Goal: Transaction & Acquisition: Purchase product/service

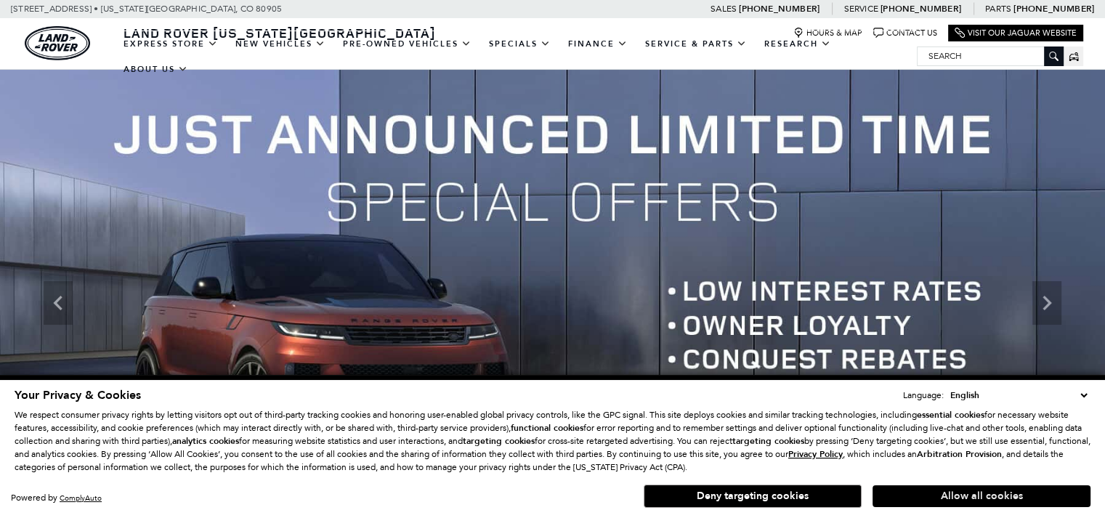
click at [979, 495] on button "Allow all cookies" at bounding box center [982, 496] width 218 height 22
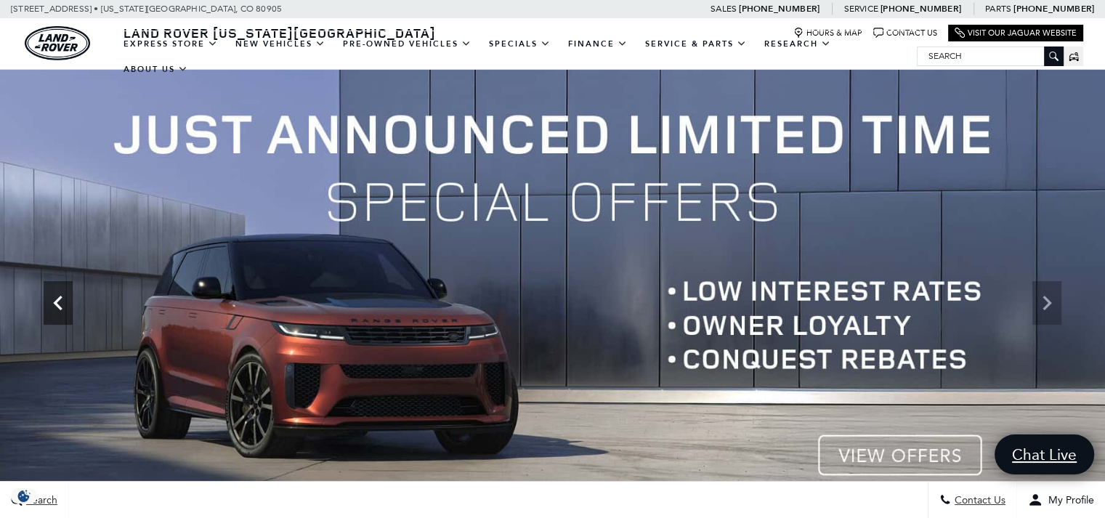
click at [69, 318] on div "Previous" at bounding box center [58, 303] width 29 height 44
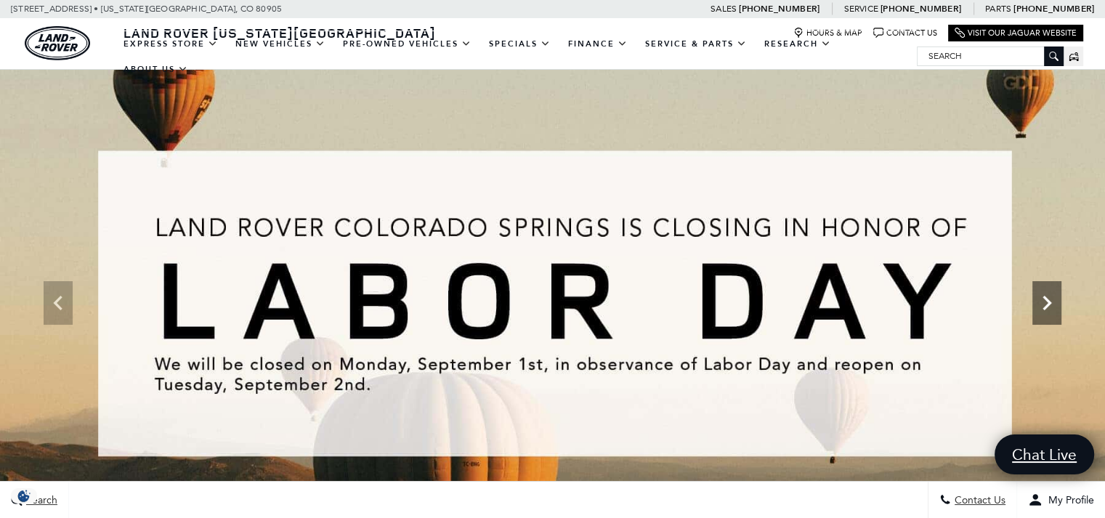
click at [1046, 315] on icon "Next" at bounding box center [1046, 302] width 29 height 29
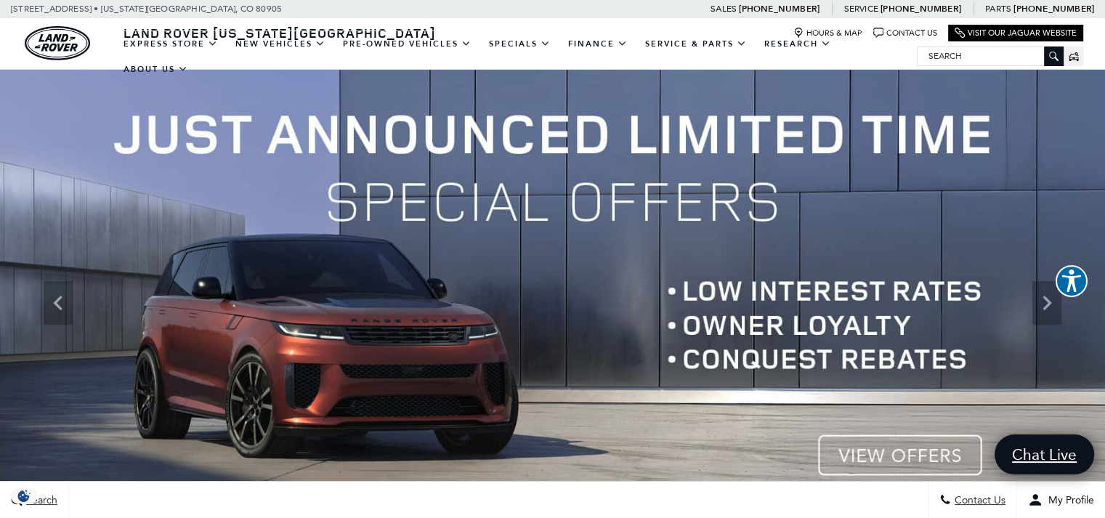
click at [916, 450] on img at bounding box center [552, 303] width 1105 height 466
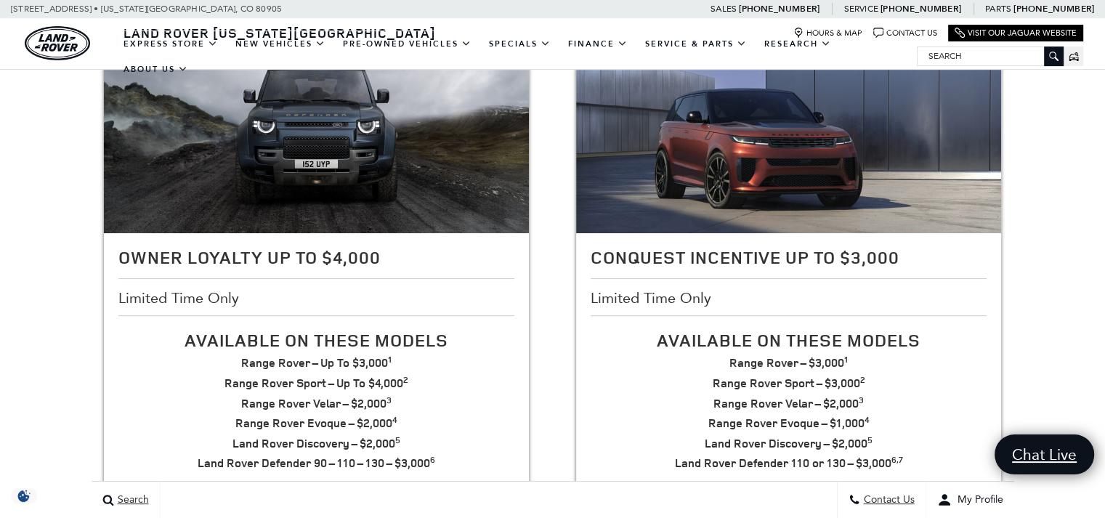
scroll to position [318, 0]
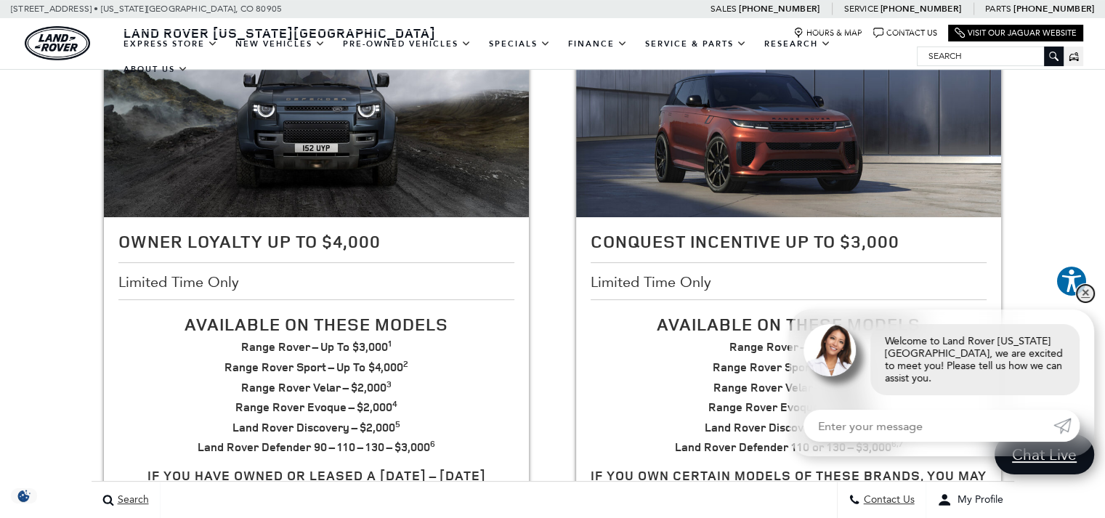
click at [1088, 302] on link "✕" at bounding box center [1085, 293] width 17 height 17
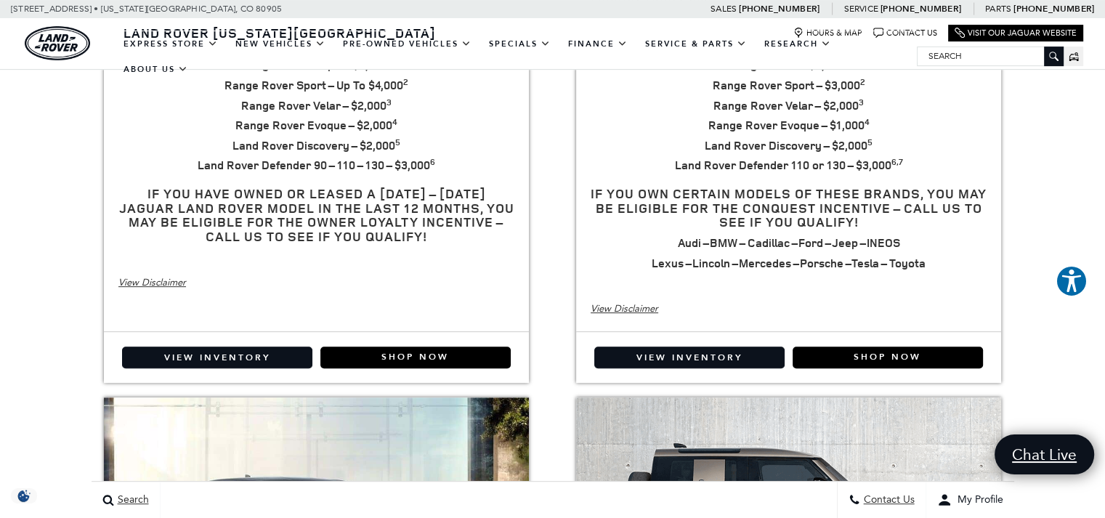
scroll to position [602, 0]
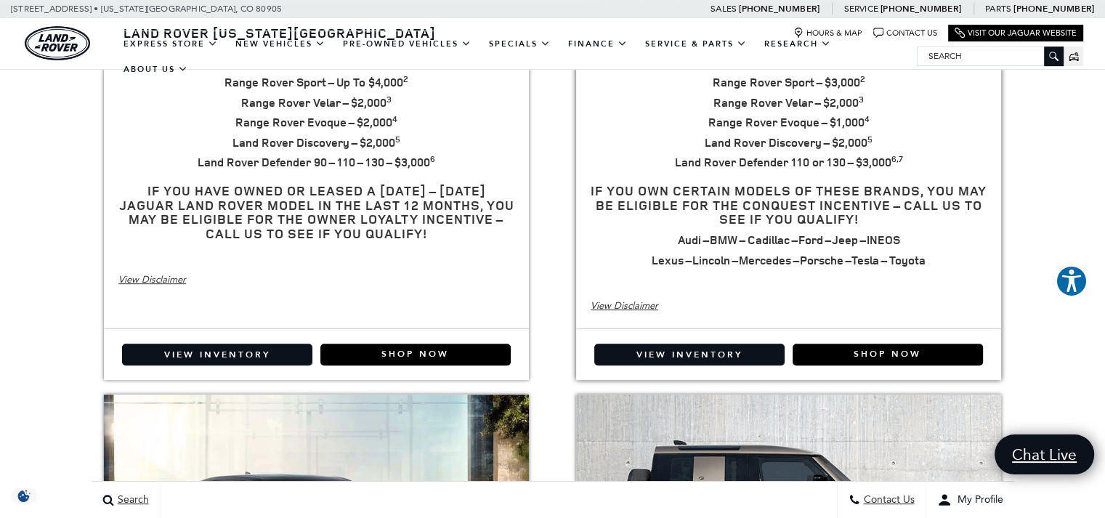
click at [619, 303] on div "View Disclaimer" at bounding box center [789, 306] width 396 height 16
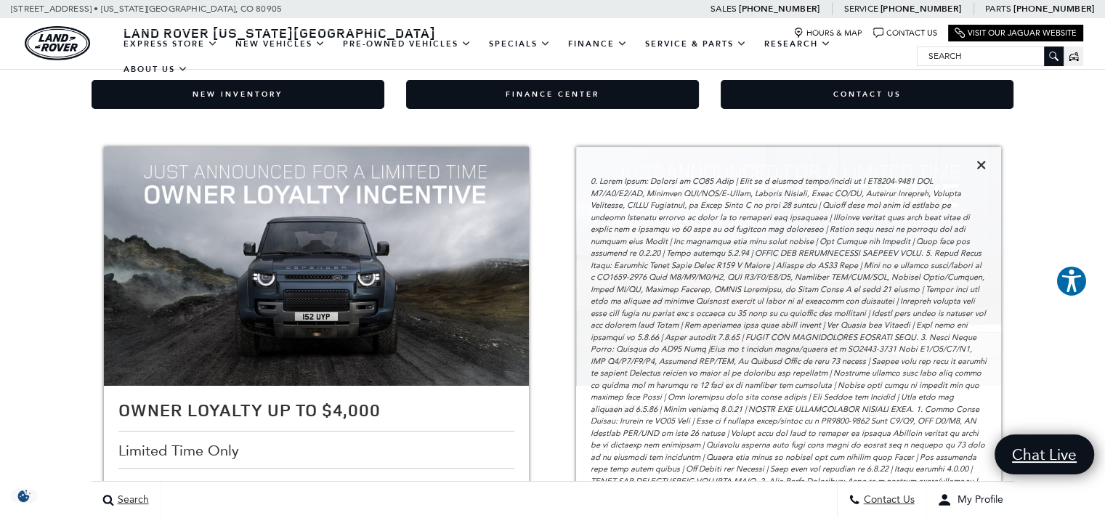
scroll to position [0, 0]
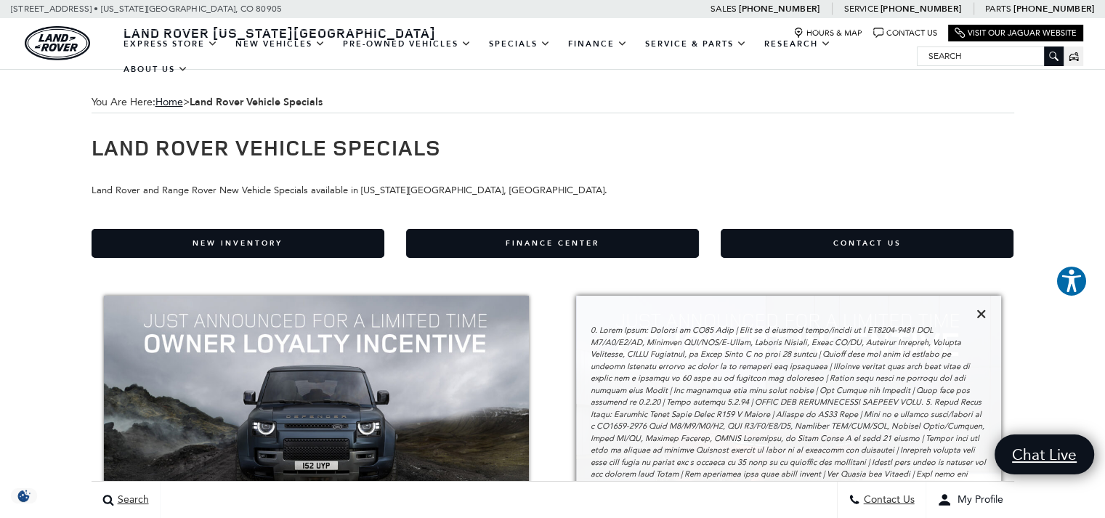
click at [982, 318] on icon at bounding box center [981, 313] width 10 height 13
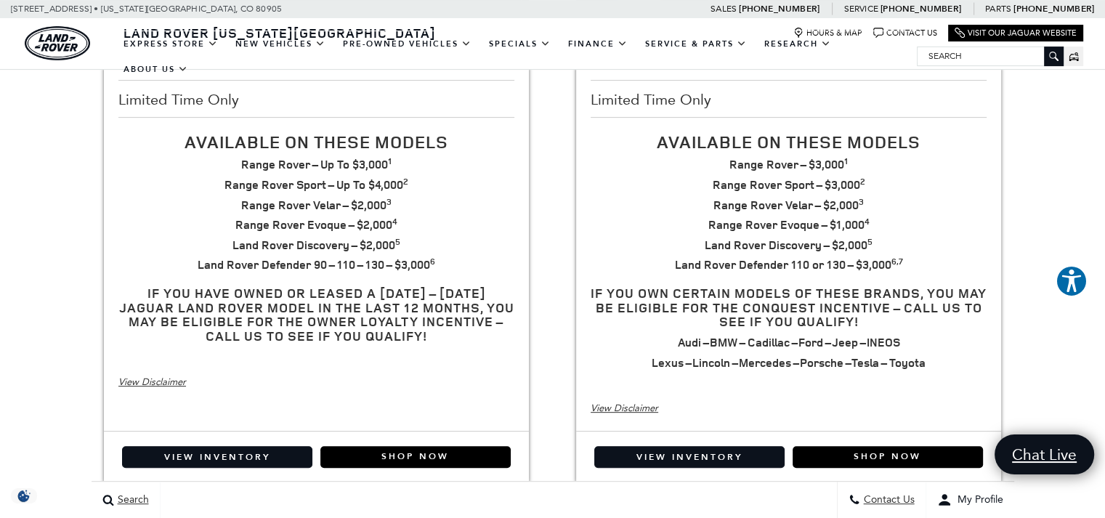
scroll to position [559, 0]
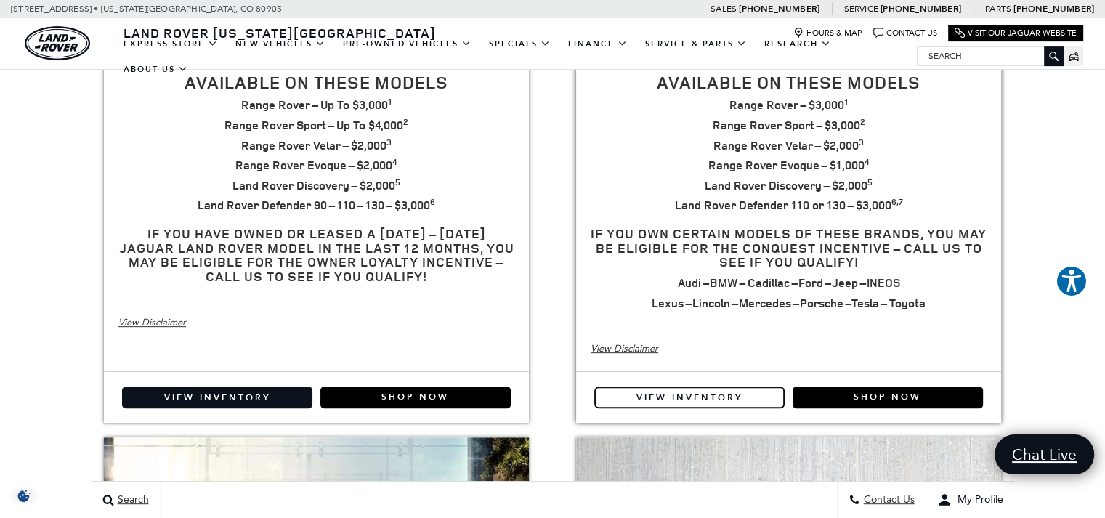
click at [694, 395] on link "View Inventory" at bounding box center [689, 398] width 190 height 22
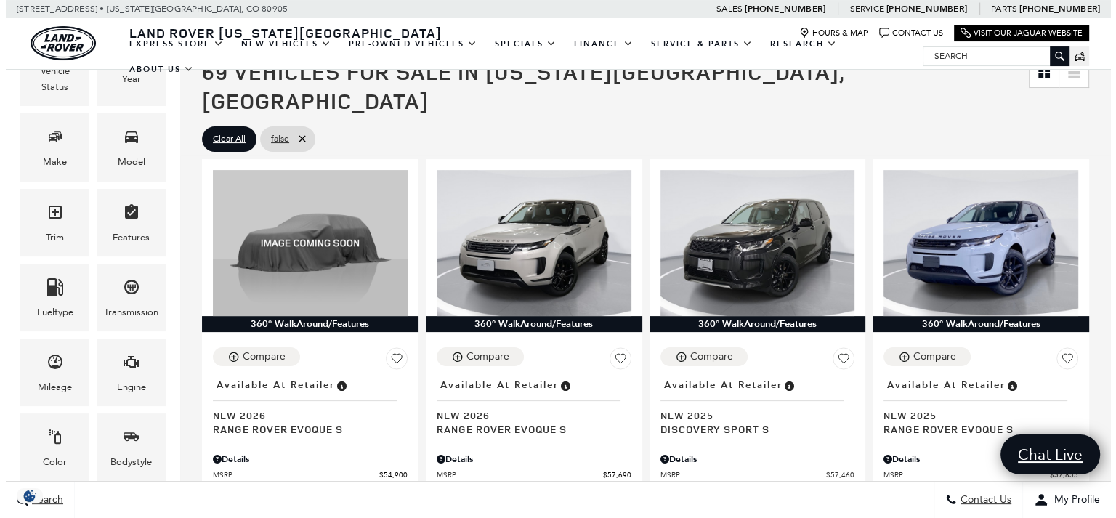
scroll to position [368, 0]
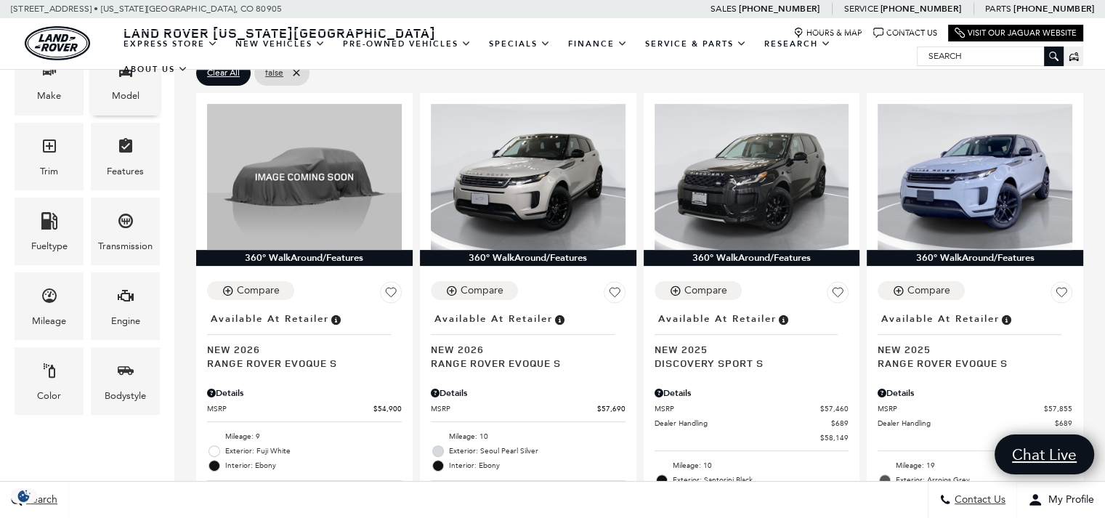
click at [127, 92] on div "Model" at bounding box center [126, 96] width 28 height 16
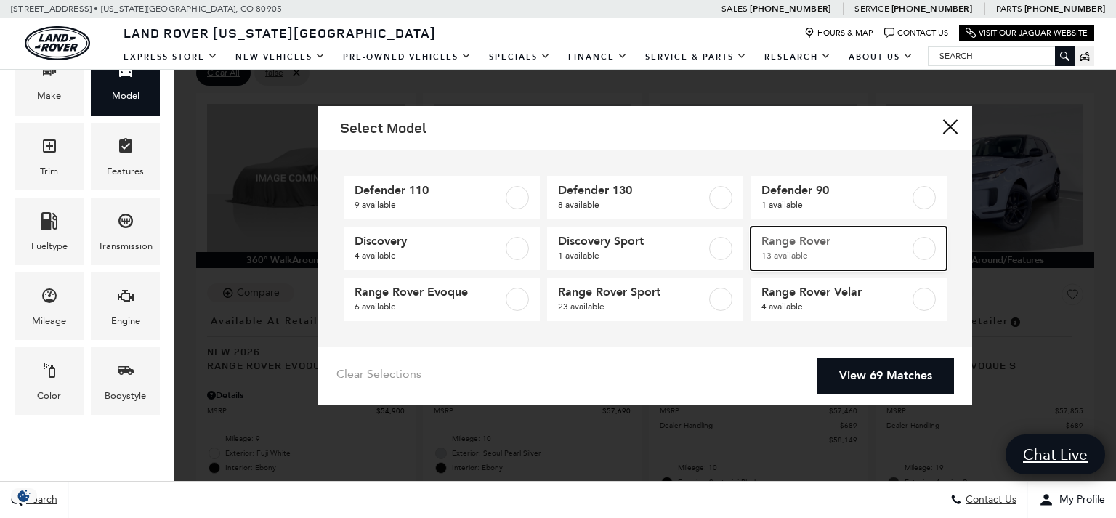
click at [928, 251] on label at bounding box center [924, 248] width 23 height 23
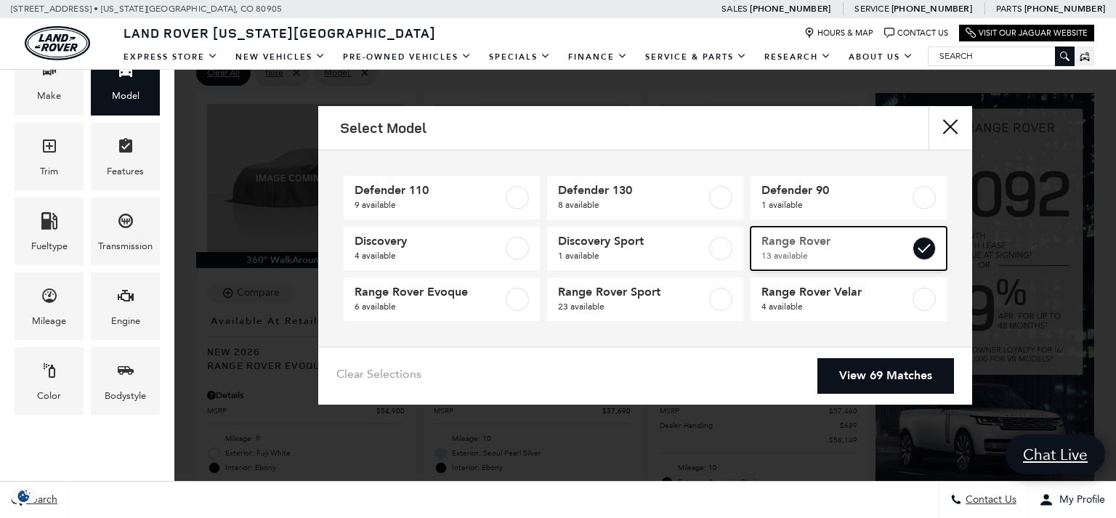
type input "$124,074"
type input "$161,034"
checkbox input "true"
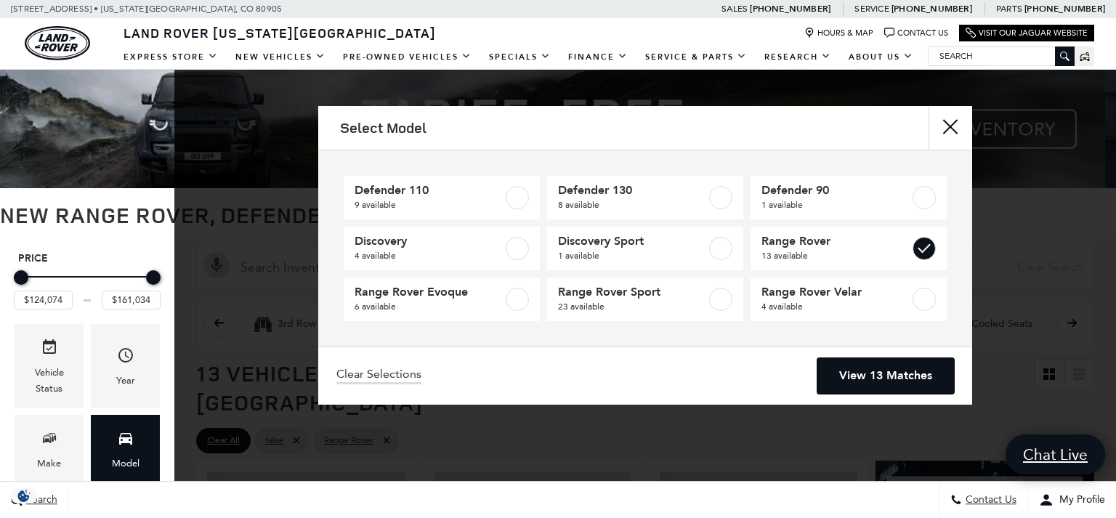
click at [889, 386] on link "View 13 Matches" at bounding box center [885, 376] width 137 height 36
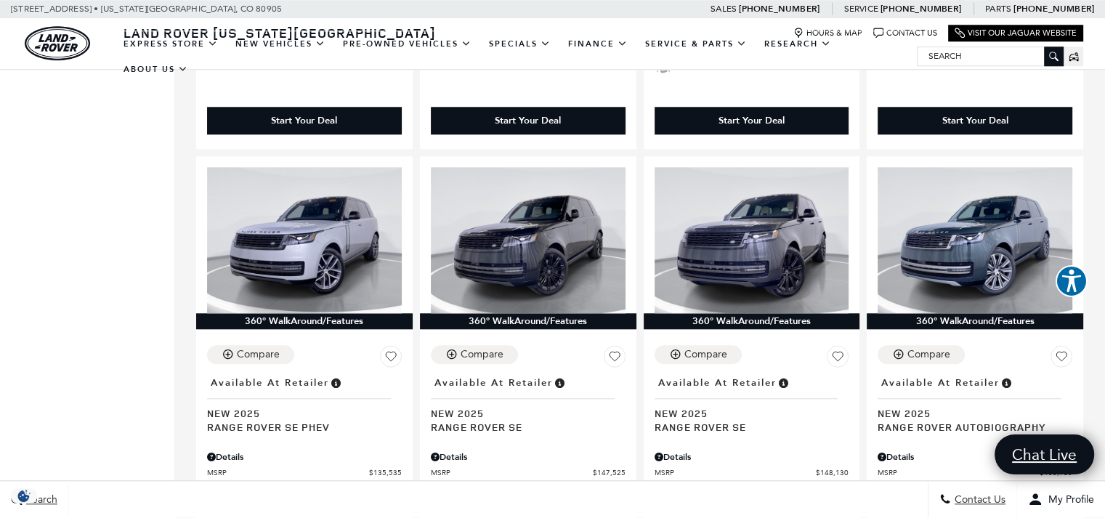
scroll to position [1433, 0]
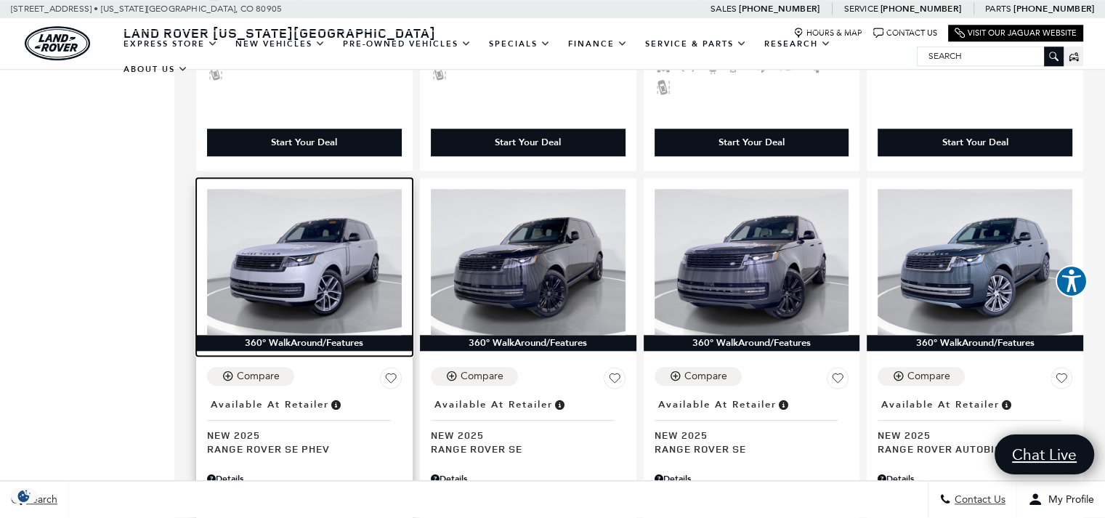
click at [336, 226] on img at bounding box center [304, 262] width 195 height 146
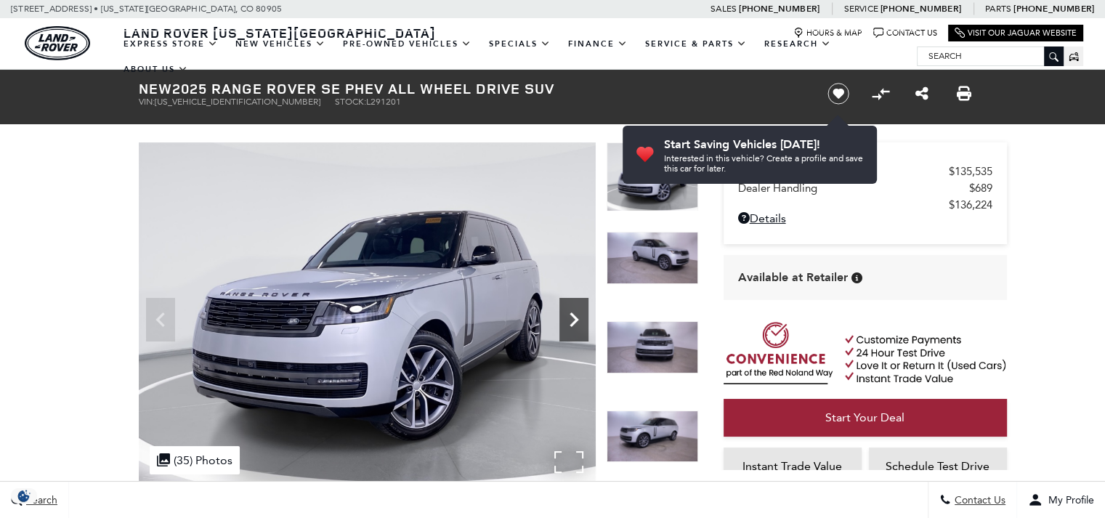
click at [574, 318] on icon "Next" at bounding box center [574, 319] width 9 height 15
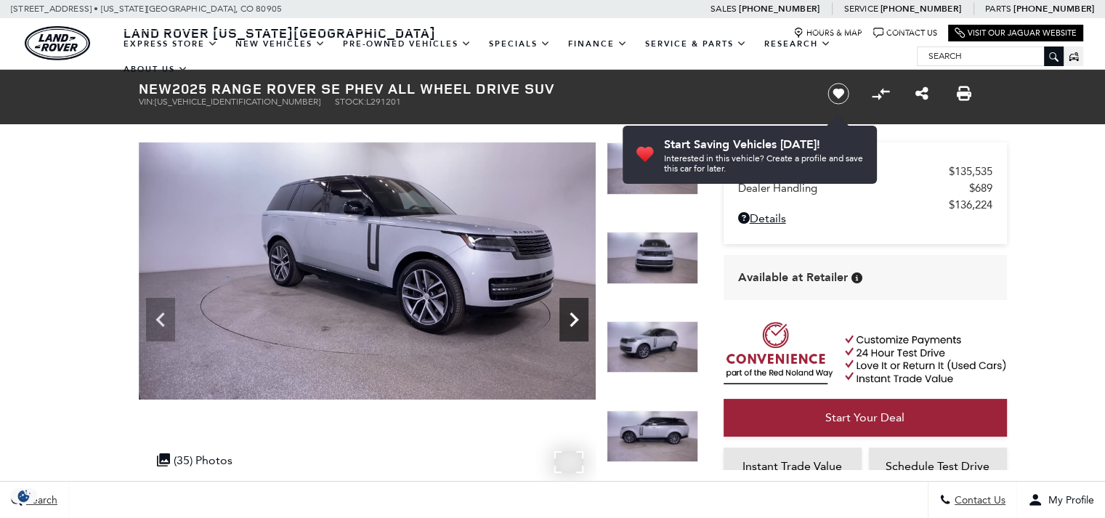
click at [574, 318] on icon "Next" at bounding box center [574, 319] width 9 height 15
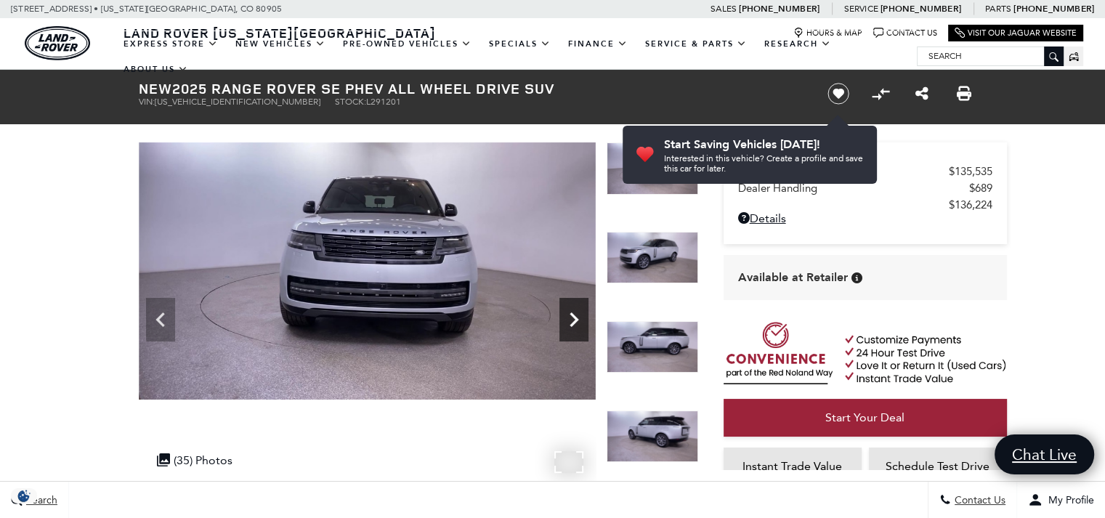
click at [574, 318] on icon "Next" at bounding box center [574, 319] width 9 height 15
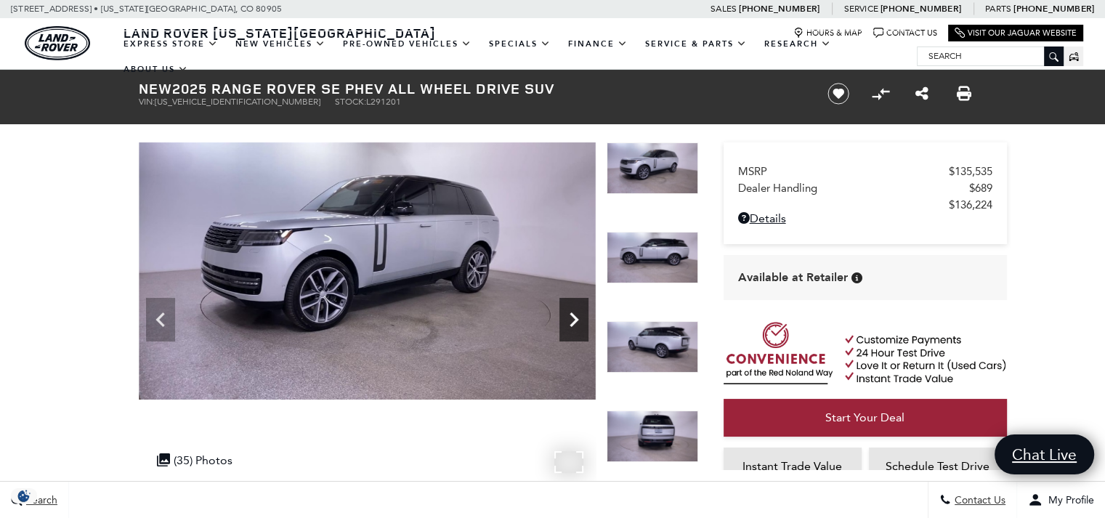
click at [574, 318] on icon "Next" at bounding box center [574, 319] width 9 height 15
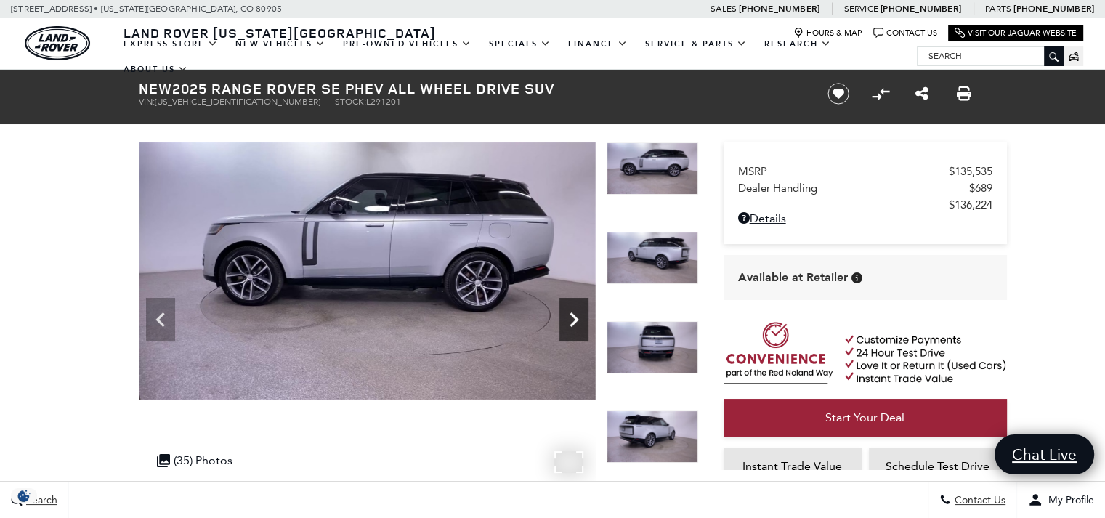
click at [574, 318] on icon "Next" at bounding box center [574, 319] width 9 height 15
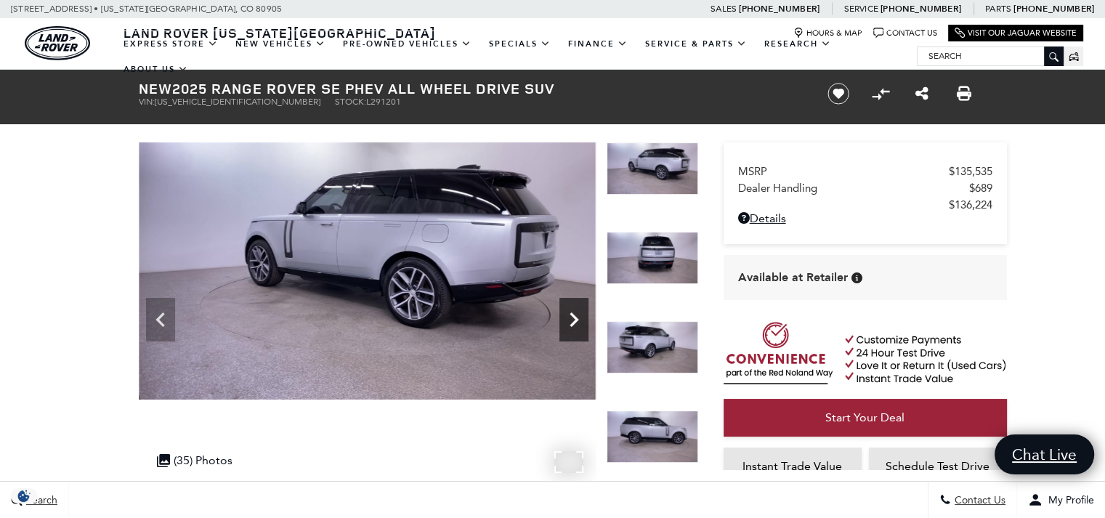
click at [574, 318] on icon "Next" at bounding box center [574, 319] width 9 height 15
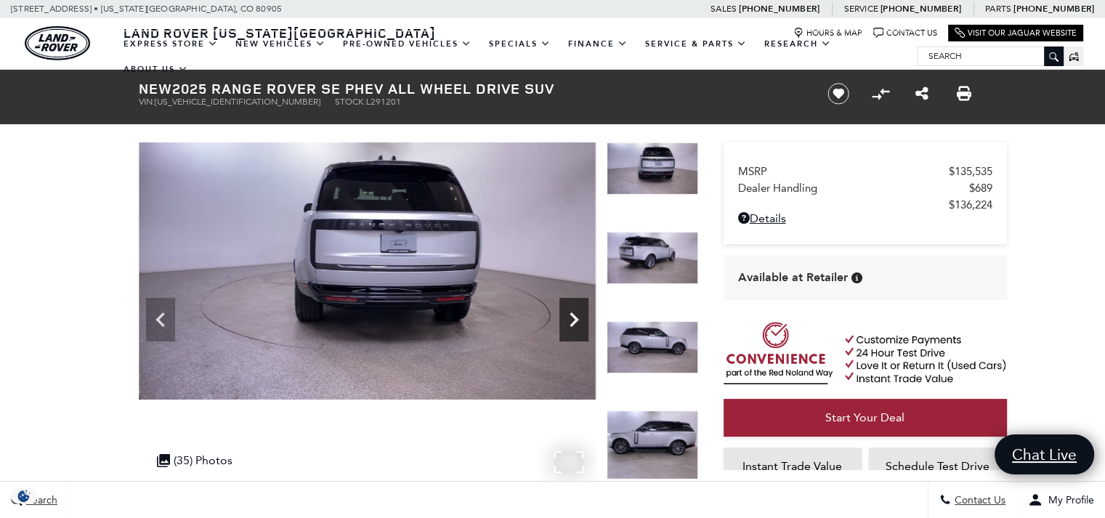
click at [574, 318] on icon "Next" at bounding box center [574, 319] width 9 height 15
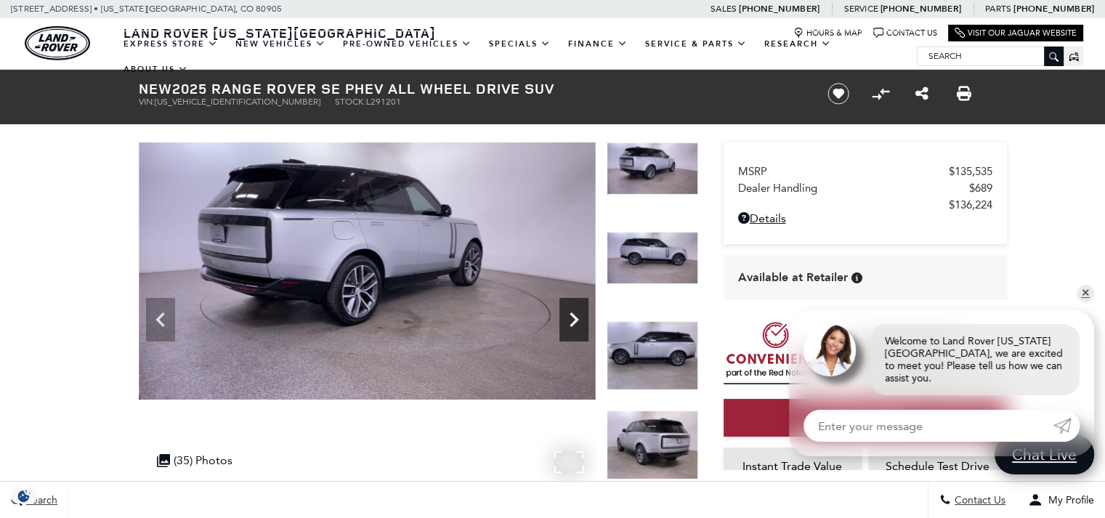
click at [574, 318] on icon "Next" at bounding box center [574, 319] width 9 height 15
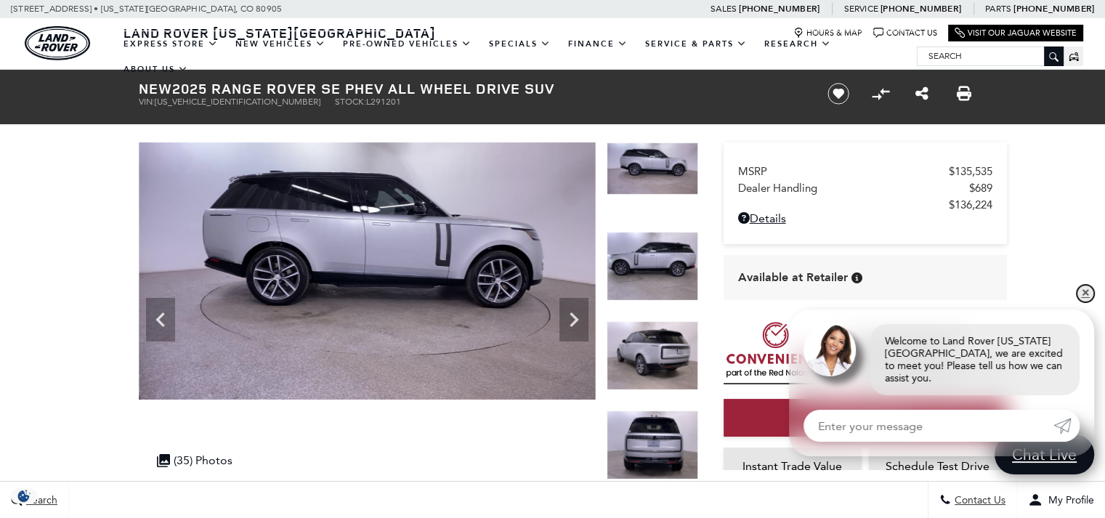
click at [1085, 302] on link "✕" at bounding box center [1085, 293] width 17 height 17
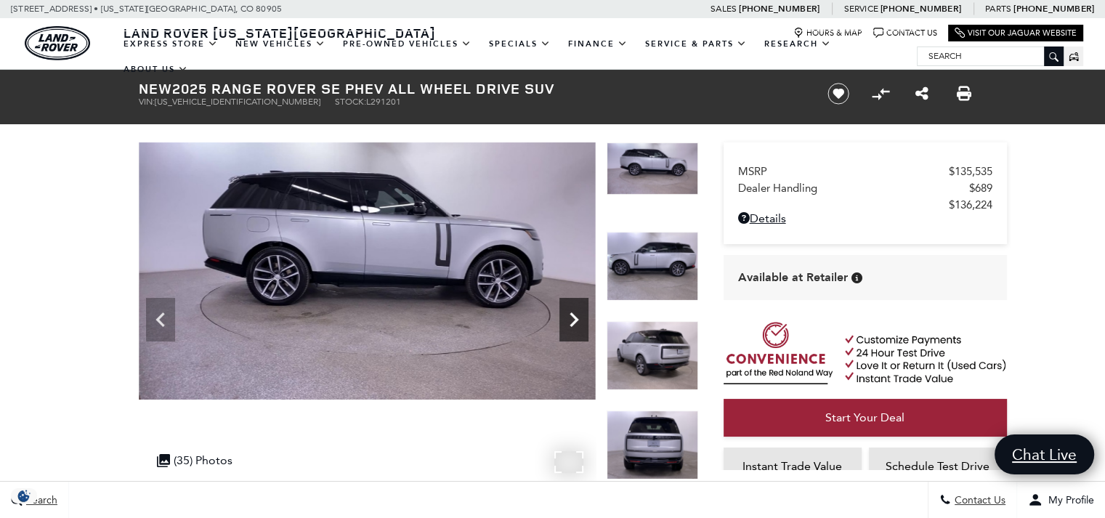
click at [574, 321] on icon "Next" at bounding box center [574, 319] width 9 height 15
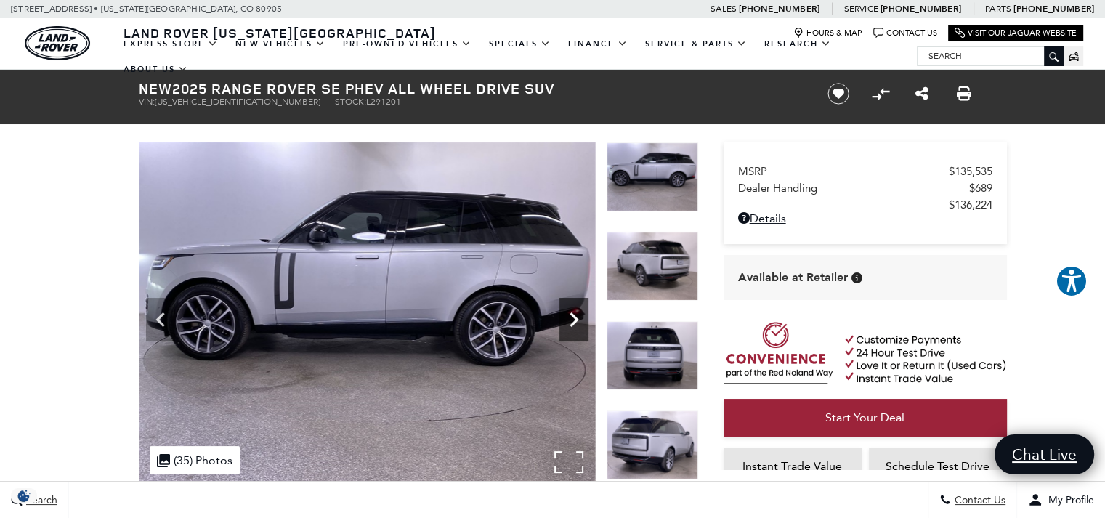
click at [575, 321] on icon "Next" at bounding box center [574, 319] width 9 height 15
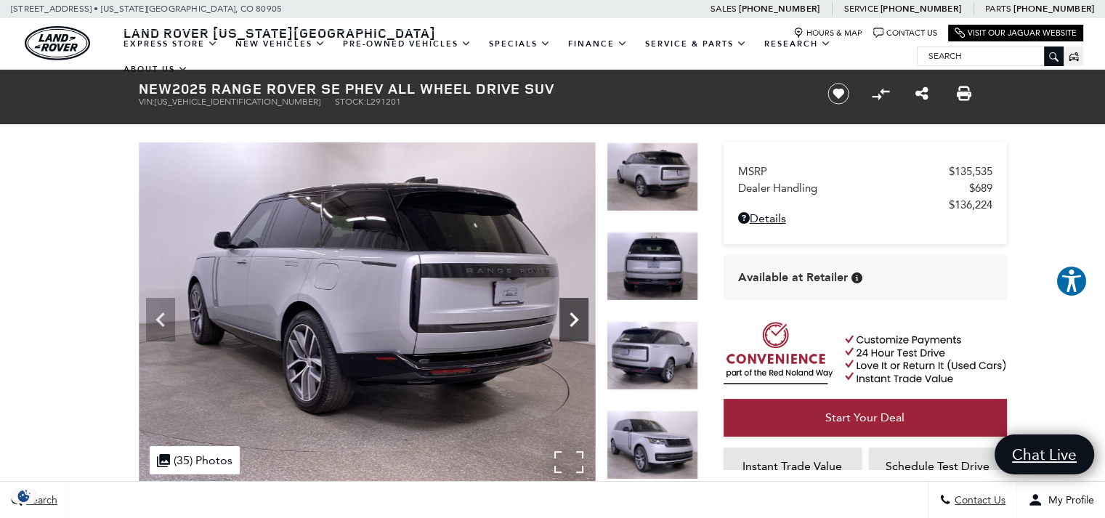
click at [575, 321] on icon "Next" at bounding box center [574, 319] width 9 height 15
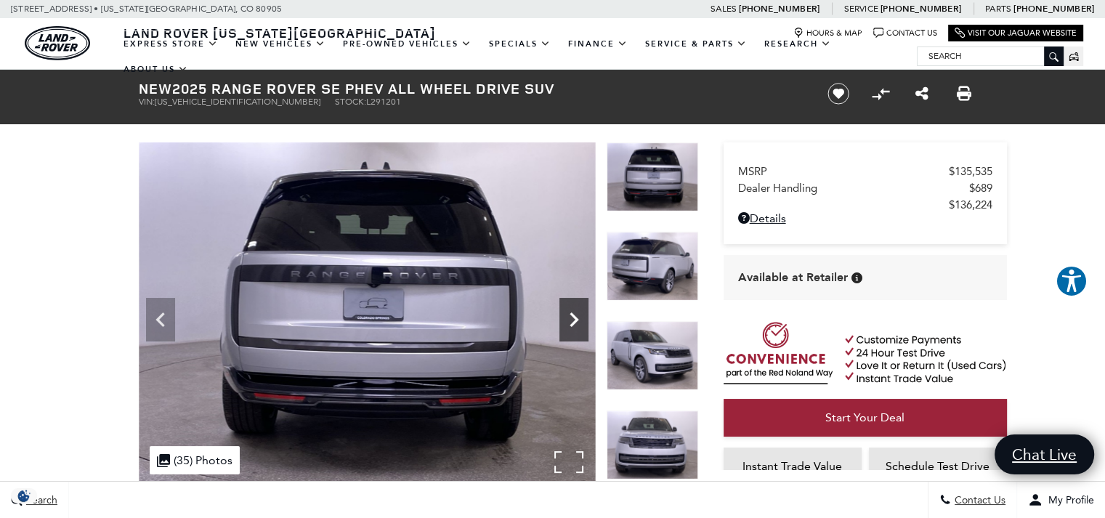
click at [575, 321] on icon "Next" at bounding box center [574, 319] width 9 height 15
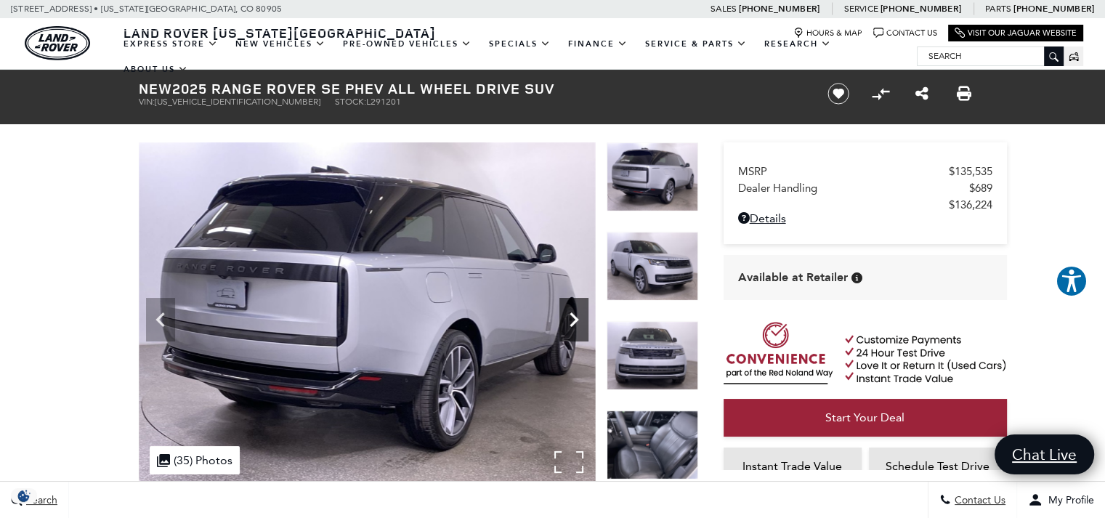
click at [575, 321] on icon "Next" at bounding box center [574, 319] width 9 height 15
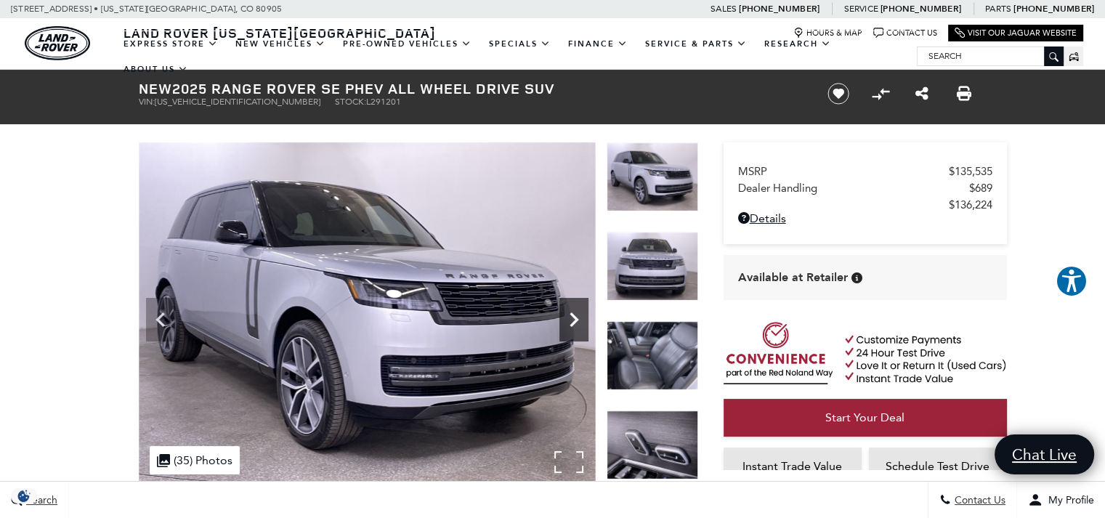
click at [575, 321] on icon "Next" at bounding box center [574, 319] width 9 height 15
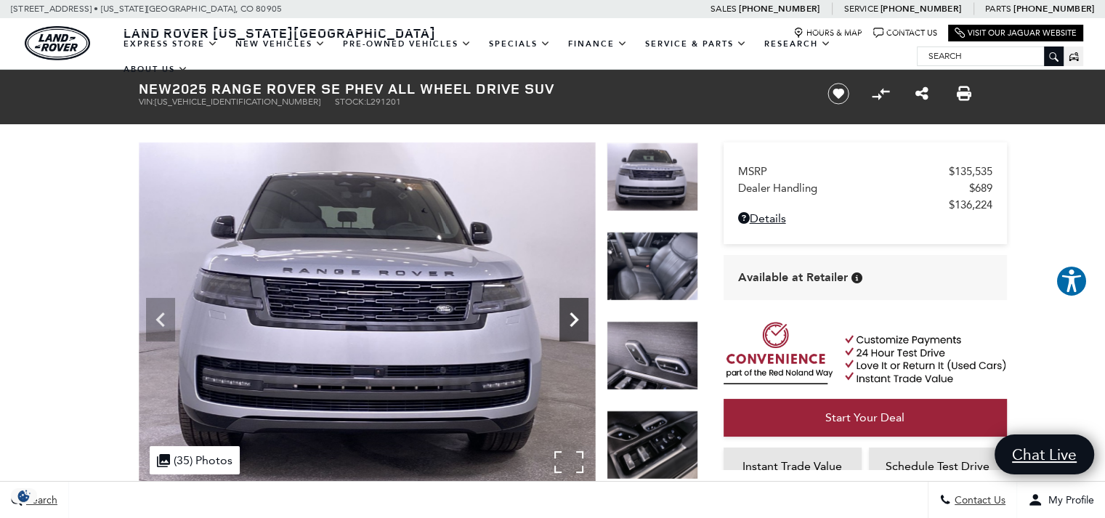
click at [575, 321] on icon "Next" at bounding box center [574, 319] width 9 height 15
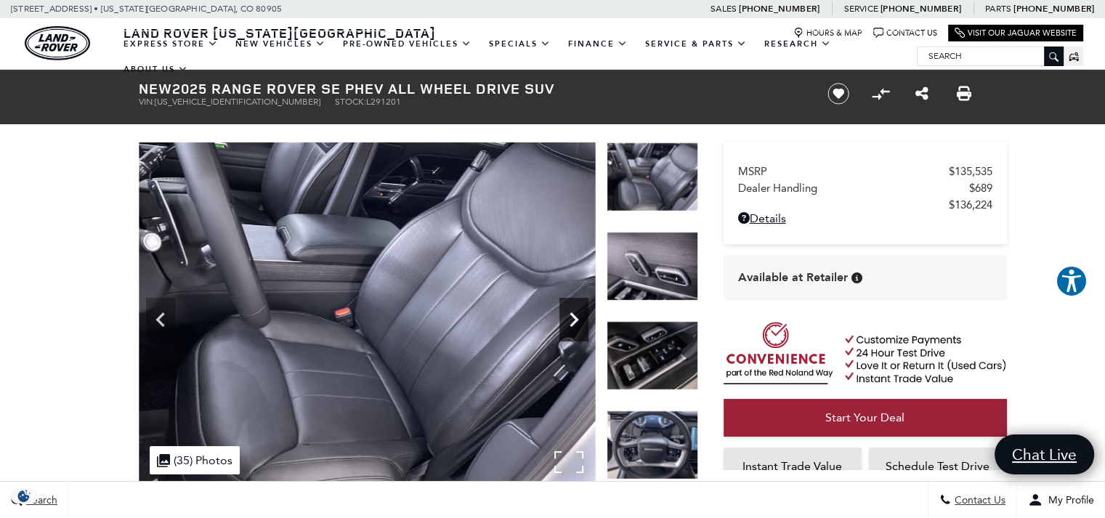
click at [575, 321] on icon "Next" at bounding box center [574, 319] width 9 height 15
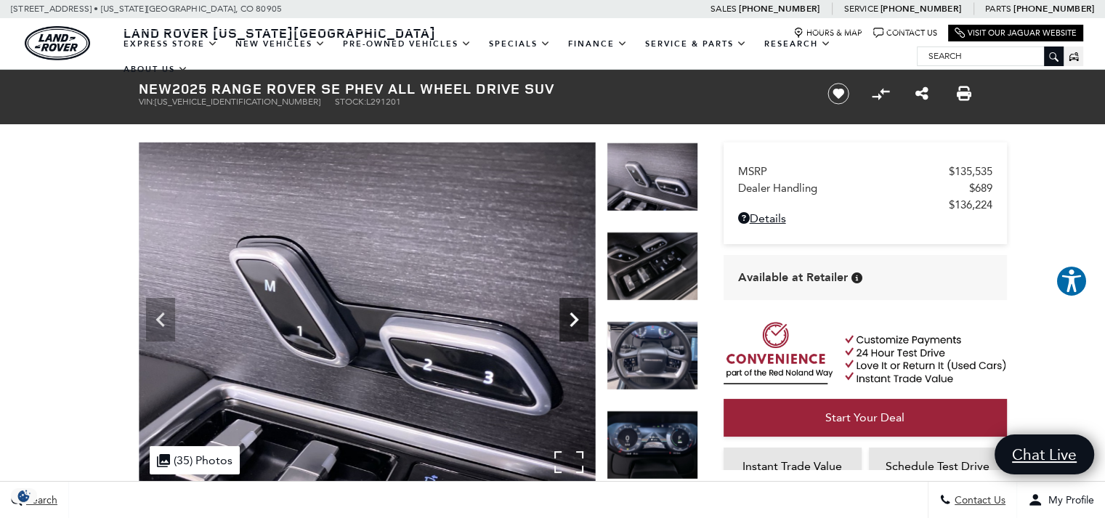
click at [575, 321] on icon "Next" at bounding box center [574, 319] width 9 height 15
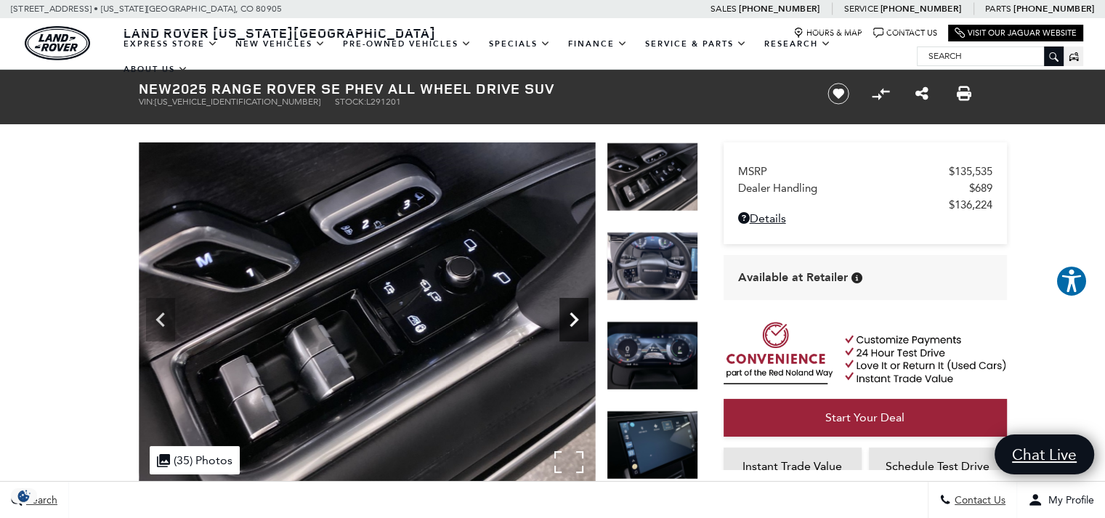
click at [575, 321] on icon "Next" at bounding box center [574, 319] width 9 height 15
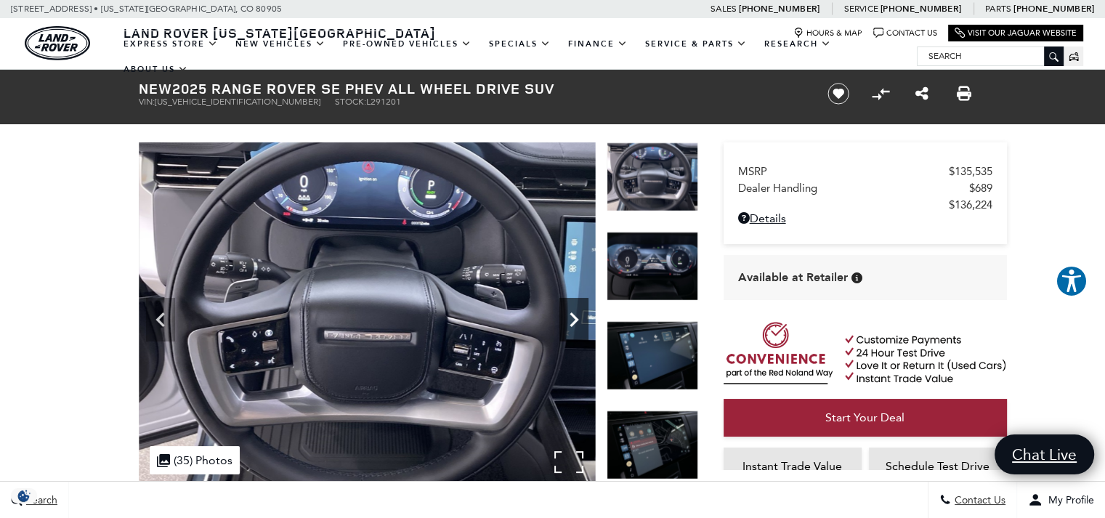
click at [575, 321] on icon "Next" at bounding box center [574, 319] width 9 height 15
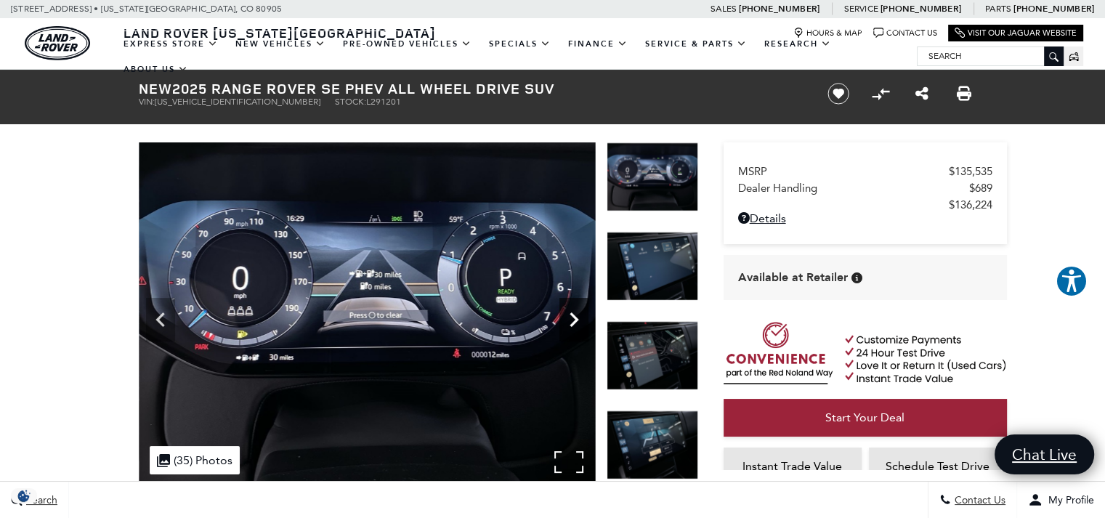
click at [575, 321] on icon "Next" at bounding box center [574, 319] width 9 height 15
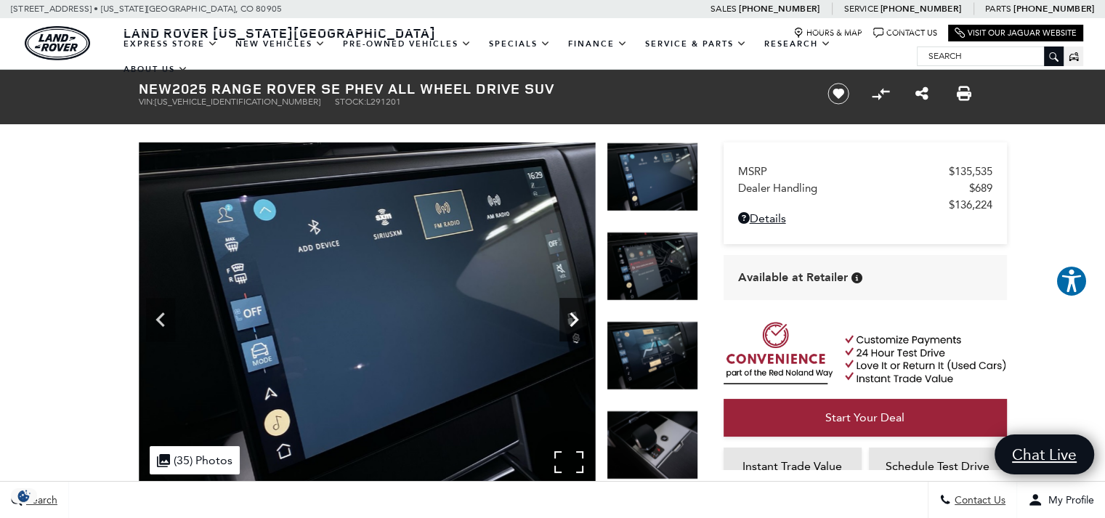
click at [575, 321] on icon "Next" at bounding box center [574, 319] width 9 height 15
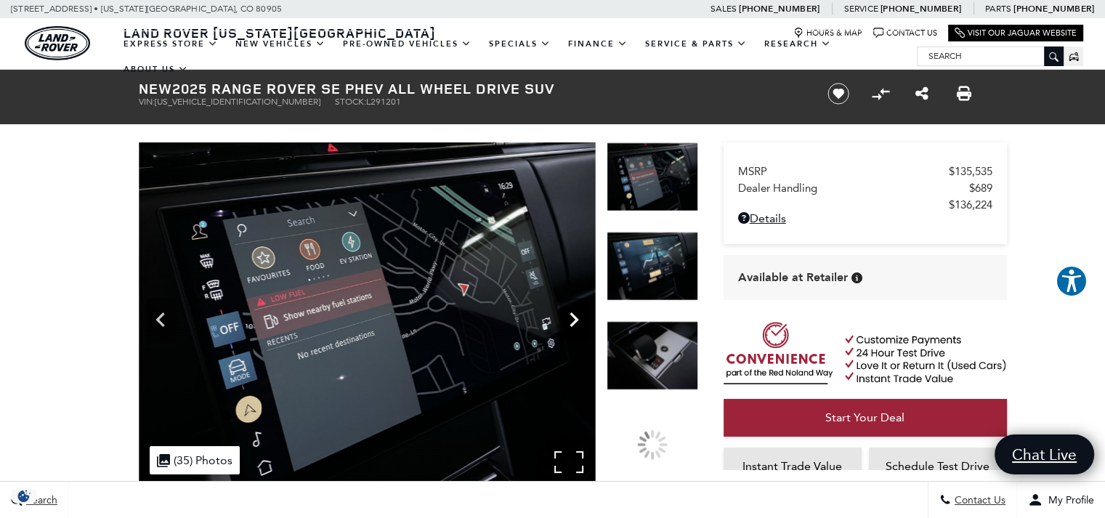
click at [575, 321] on icon "Next" at bounding box center [574, 319] width 9 height 15
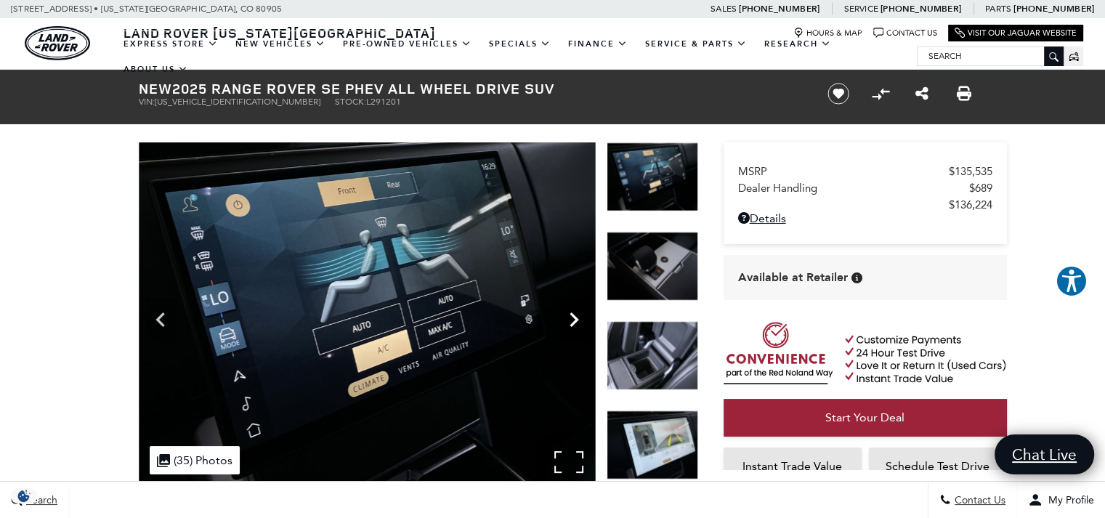
click at [575, 321] on icon "Next" at bounding box center [574, 319] width 9 height 15
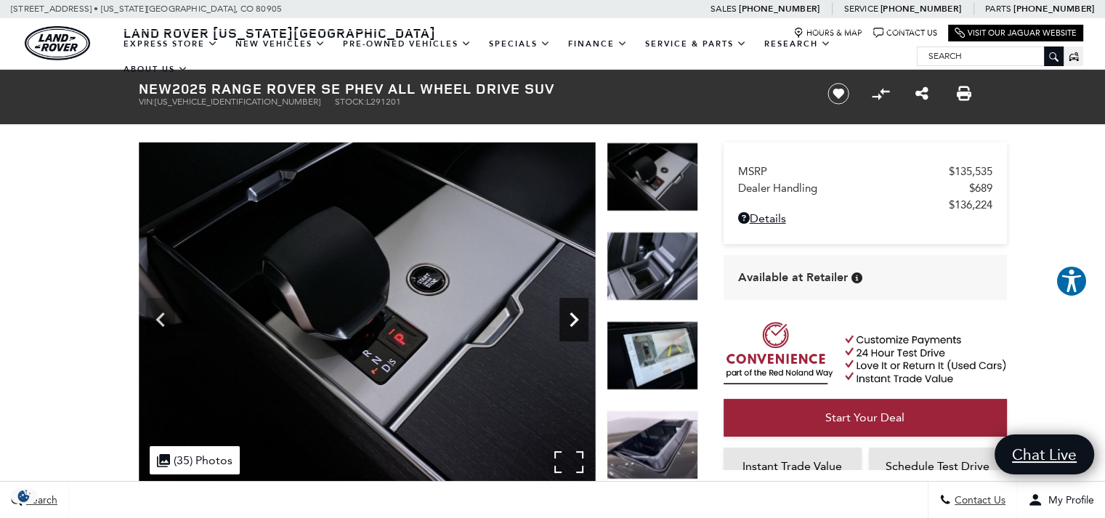
click at [575, 321] on icon "Next" at bounding box center [574, 319] width 9 height 15
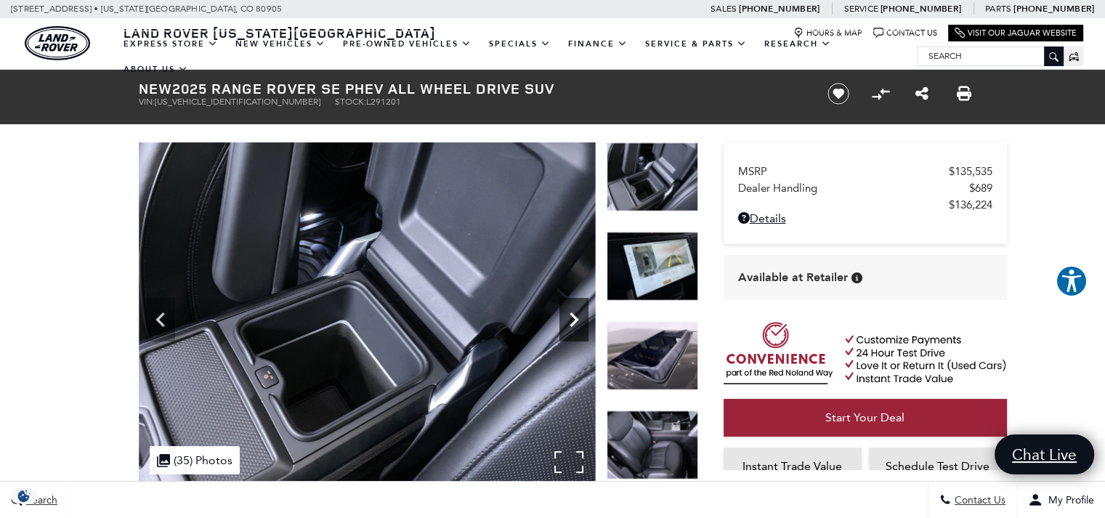
click at [575, 321] on icon "Next" at bounding box center [574, 319] width 9 height 15
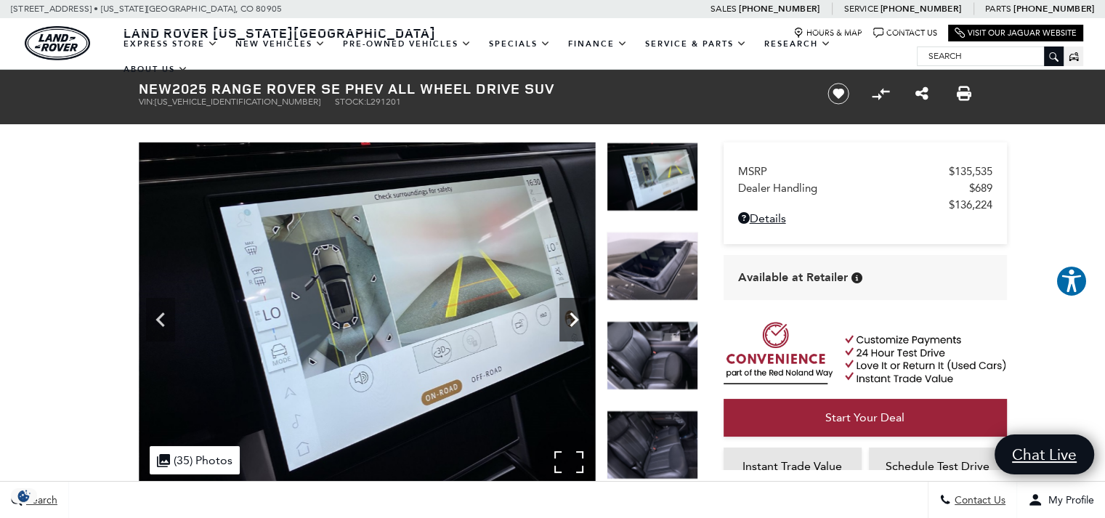
click at [575, 321] on icon "Next" at bounding box center [574, 319] width 9 height 15
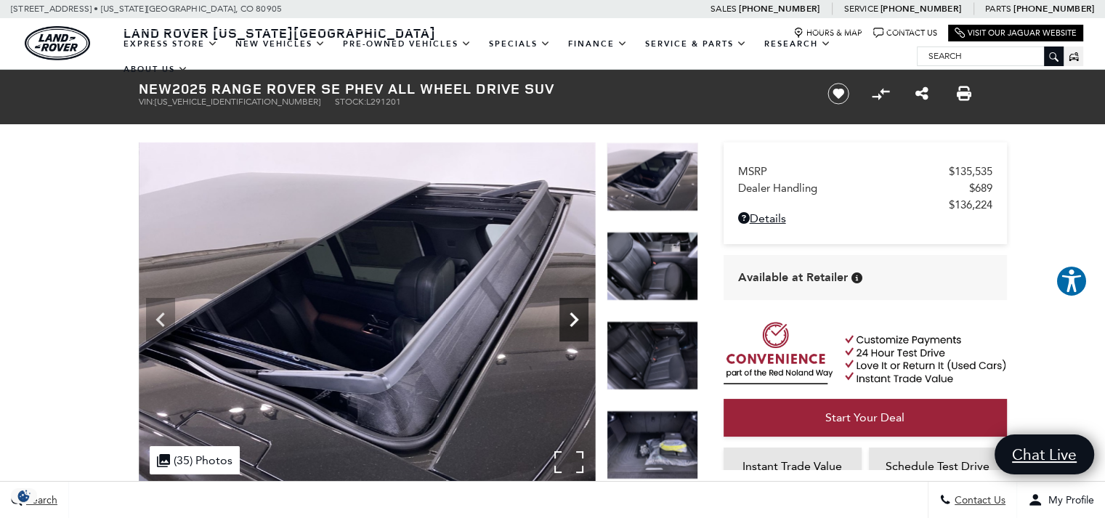
click at [575, 321] on icon "Next" at bounding box center [574, 319] width 9 height 15
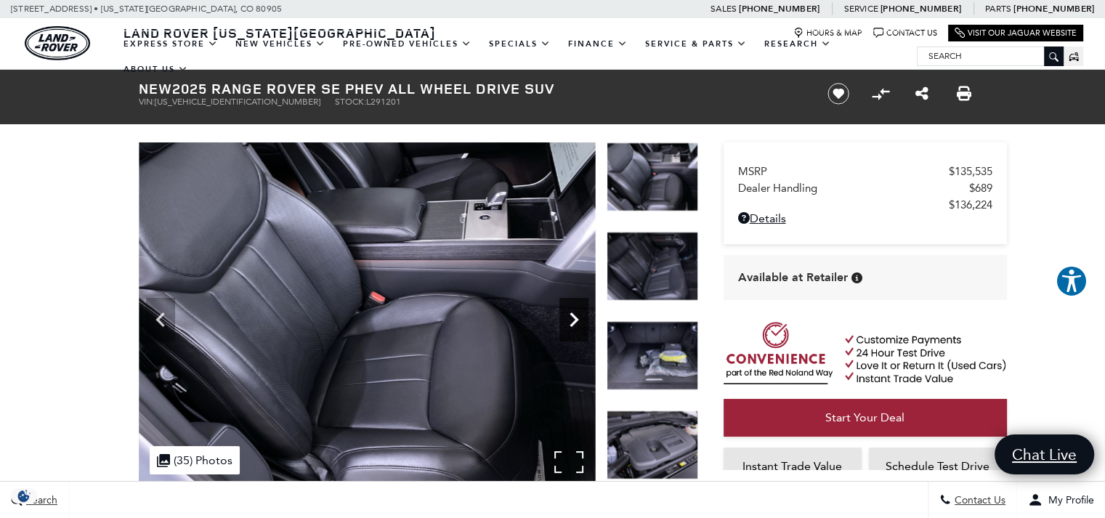
click at [575, 321] on icon "Next" at bounding box center [574, 319] width 9 height 15
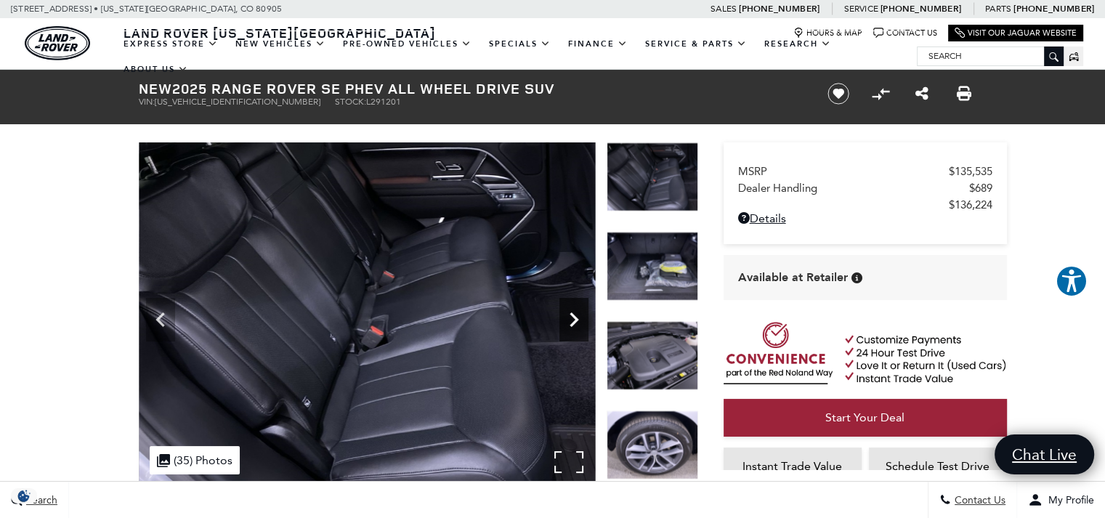
click at [575, 321] on icon "Next" at bounding box center [574, 319] width 9 height 15
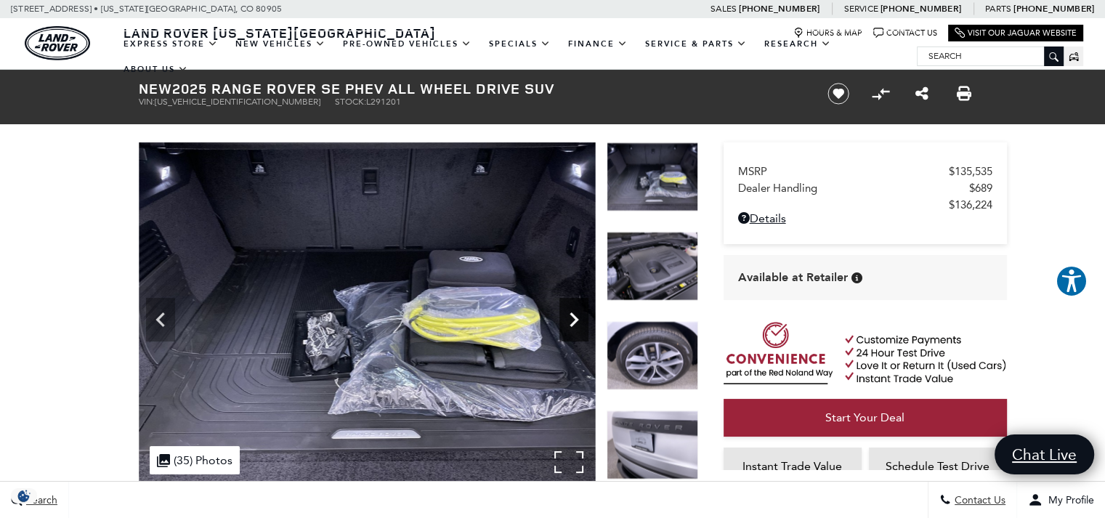
click at [575, 321] on icon "Next" at bounding box center [574, 319] width 9 height 15
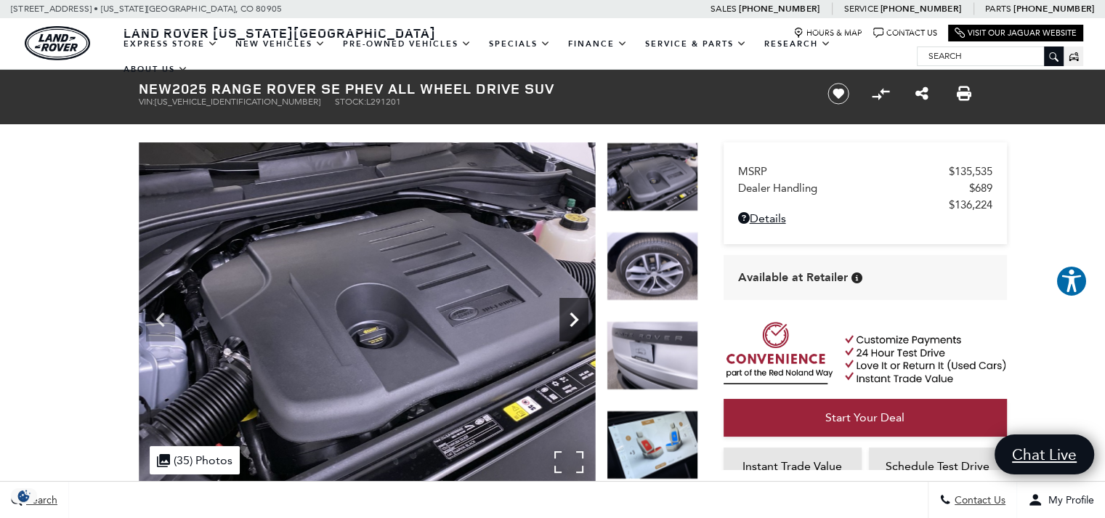
click at [575, 321] on icon "Next" at bounding box center [574, 319] width 9 height 15
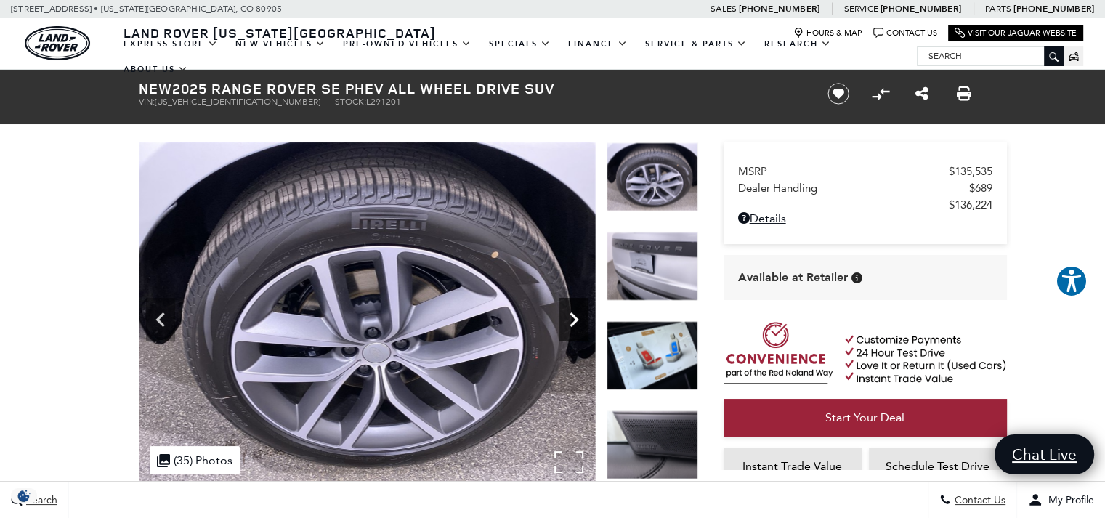
click at [575, 321] on icon "Next" at bounding box center [574, 319] width 9 height 15
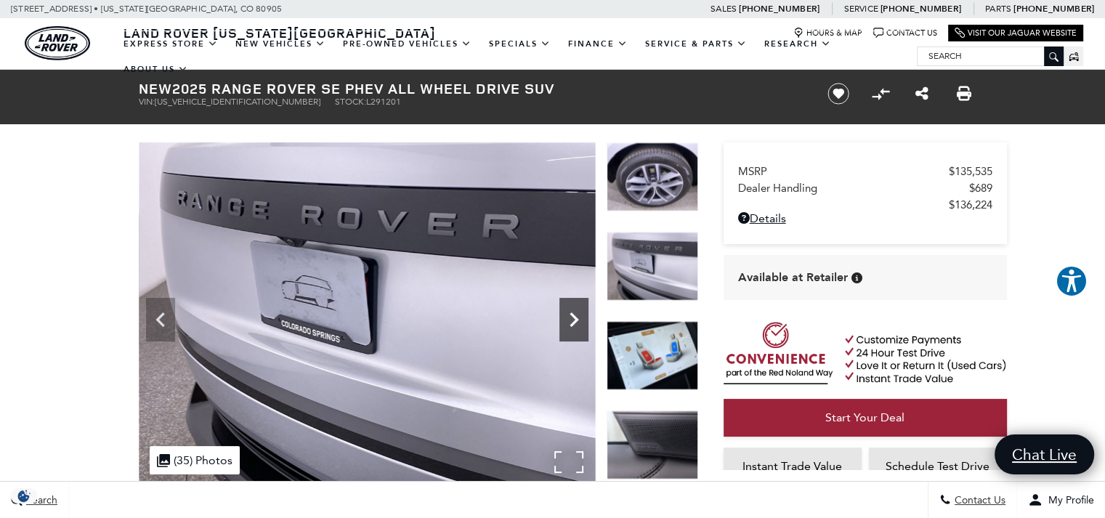
click at [575, 321] on icon "Next" at bounding box center [574, 319] width 9 height 15
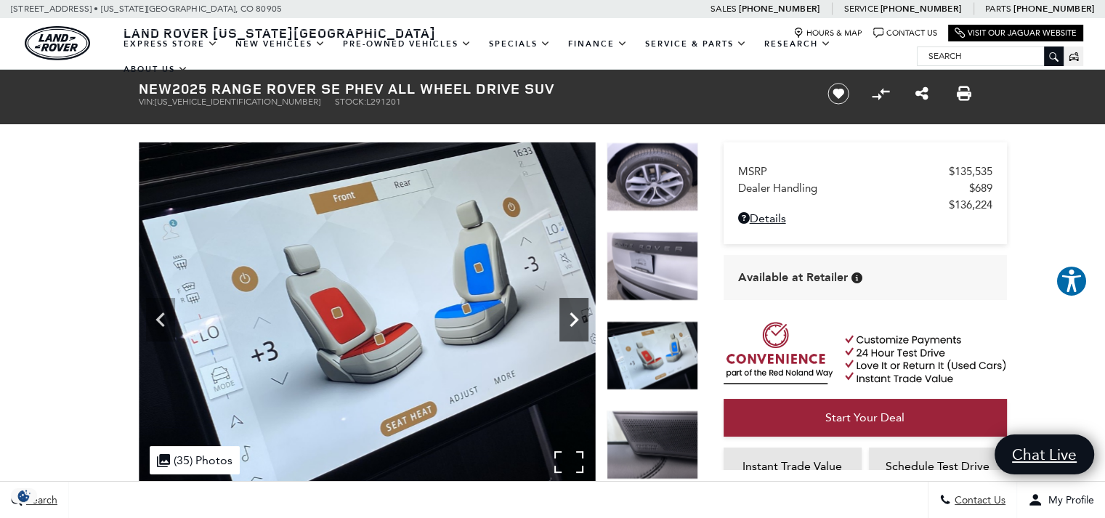
click at [575, 321] on icon "Next" at bounding box center [574, 319] width 9 height 15
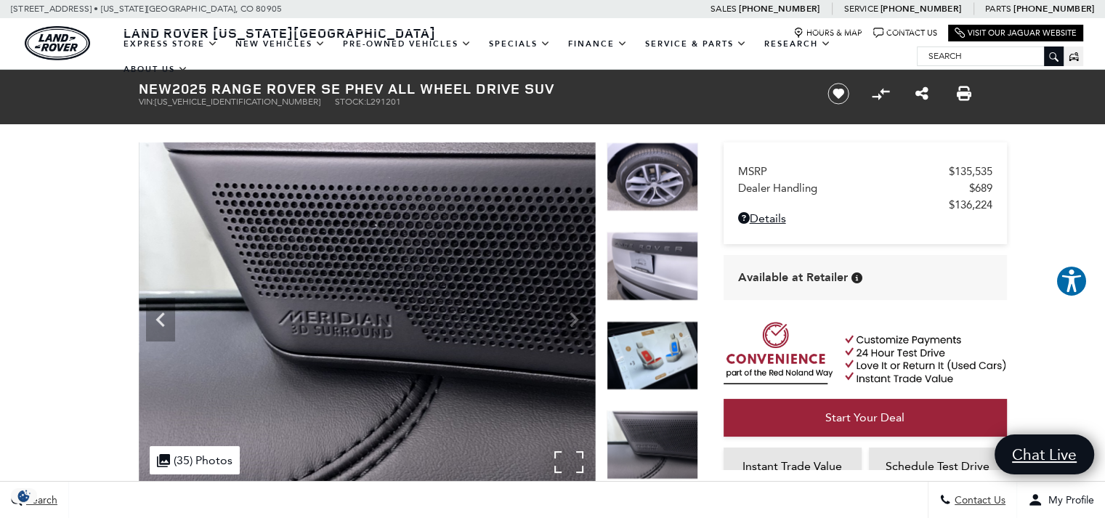
click at [575, 321] on img at bounding box center [367, 313] width 457 height 343
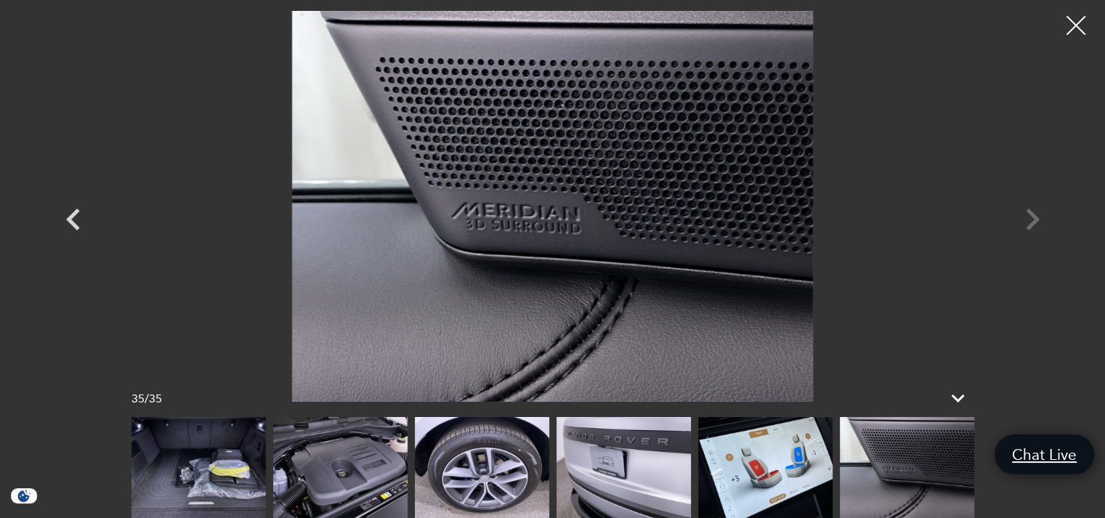
click at [1081, 33] on div at bounding box center [1076, 26] width 39 height 39
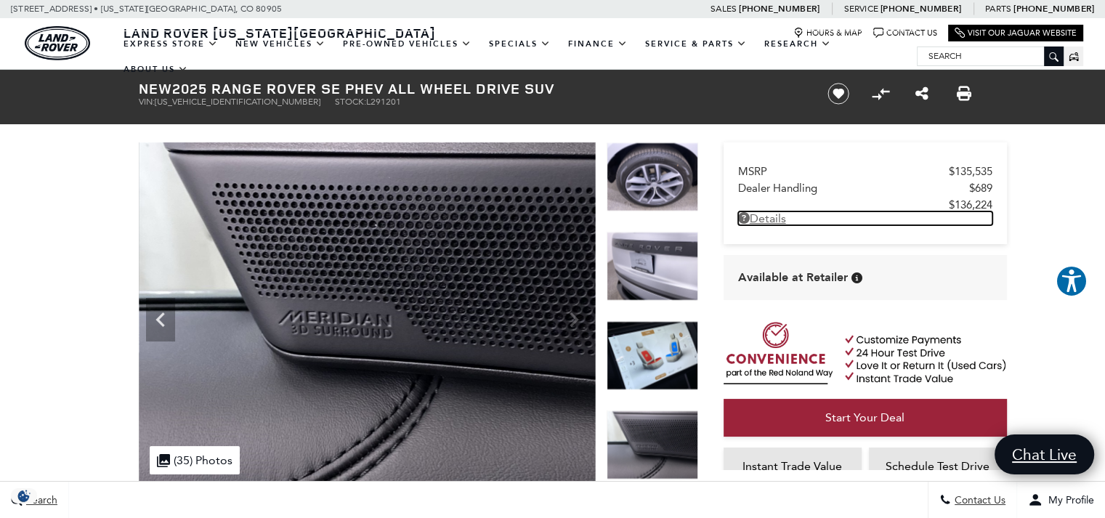
click at [767, 217] on link "Details New 2025 Range Rover SE PHEV All Wheel Drive SUV" at bounding box center [865, 218] width 254 height 14
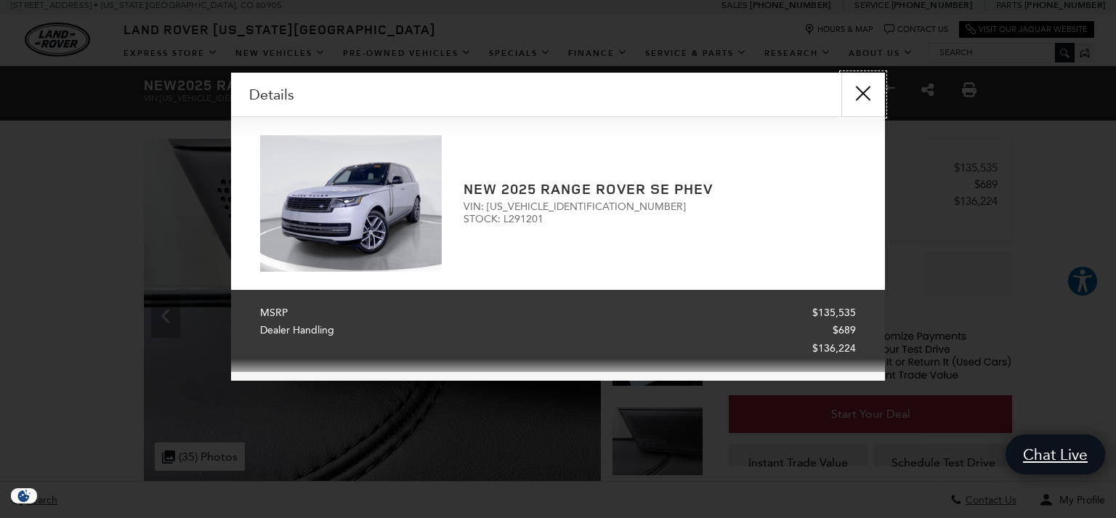
click at [861, 86] on button "close" at bounding box center [863, 95] width 44 height 44
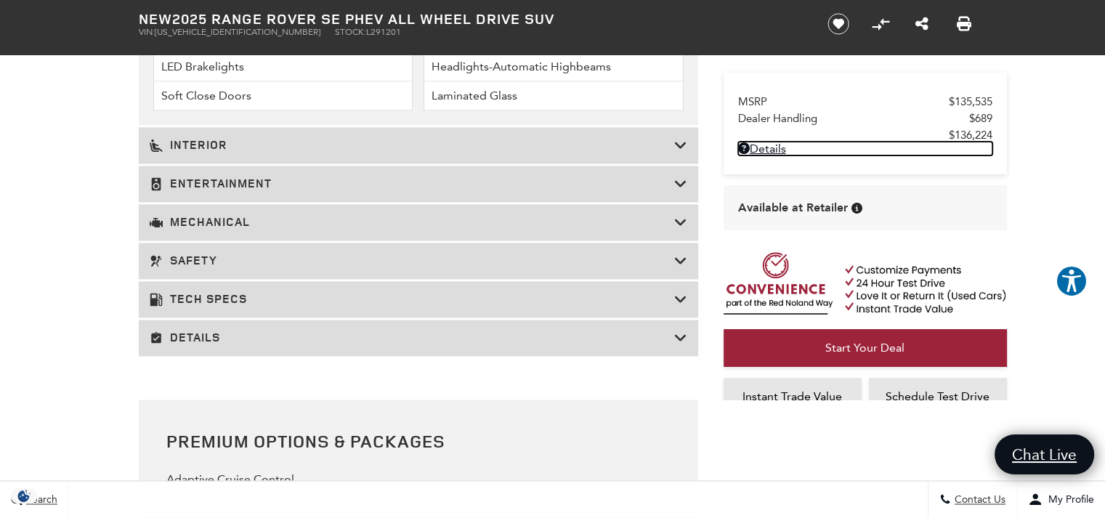
scroll to position [2253, 0]
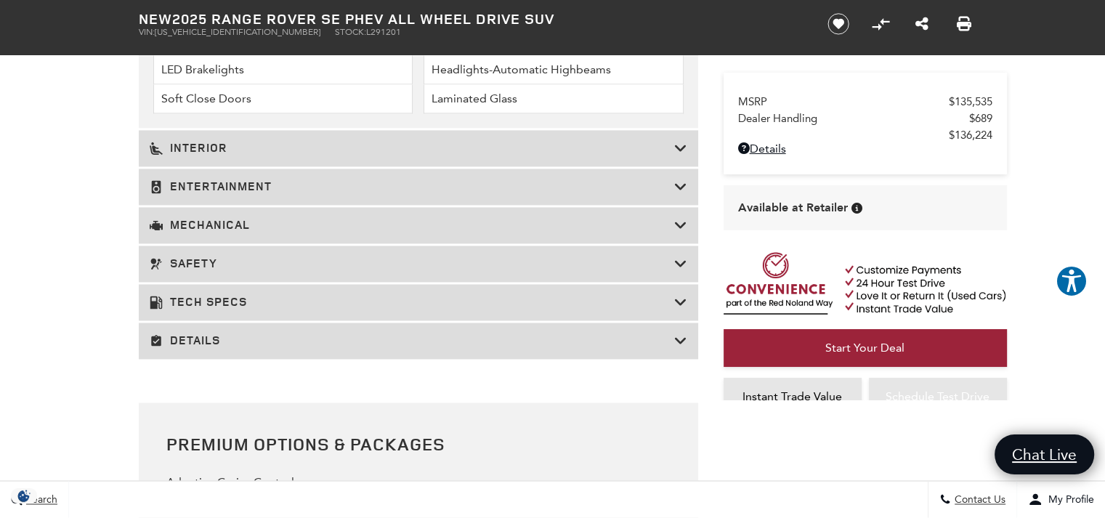
click at [678, 226] on icon at bounding box center [680, 225] width 13 height 15
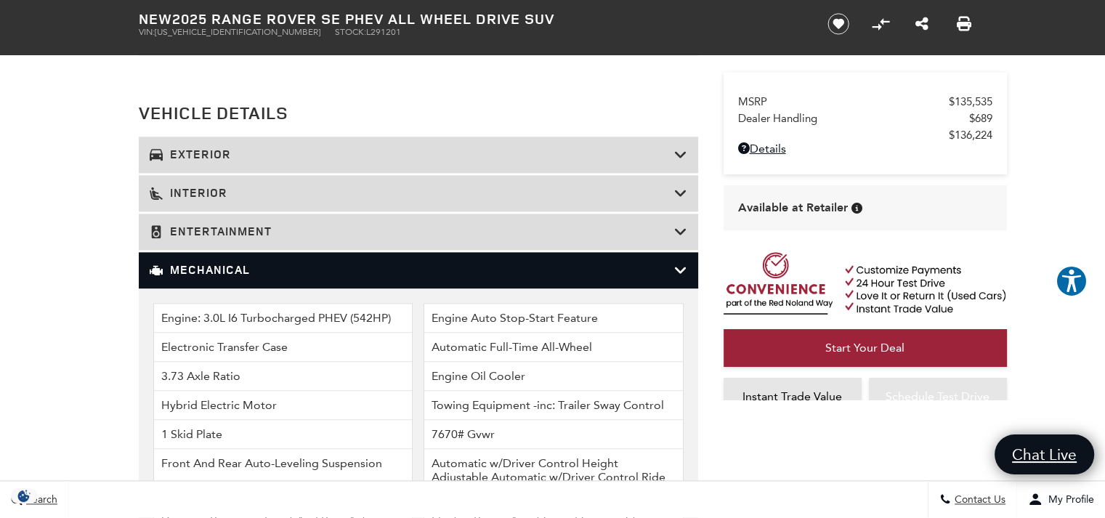
scroll to position [1742, 0]
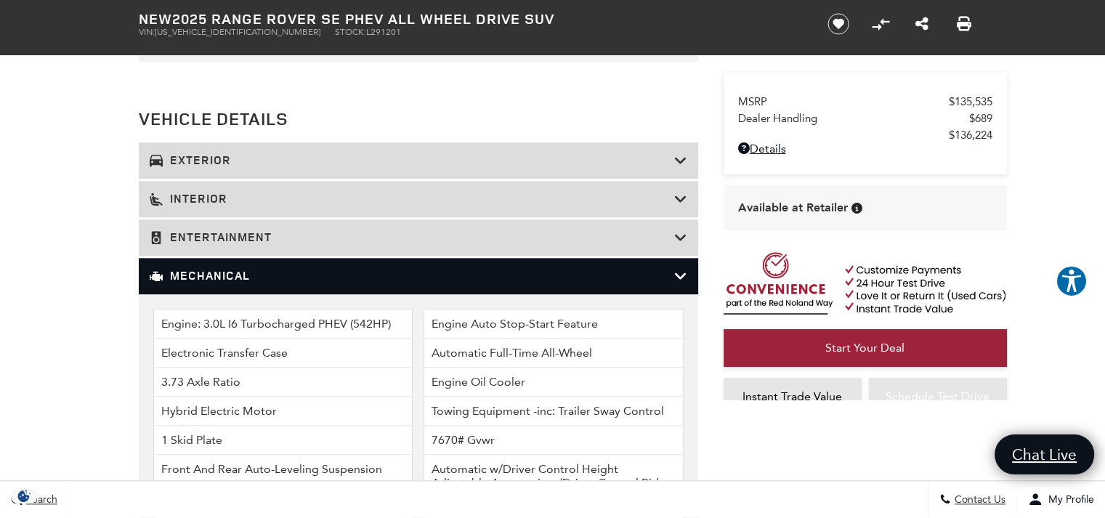
click at [679, 278] on icon at bounding box center [680, 276] width 13 height 15
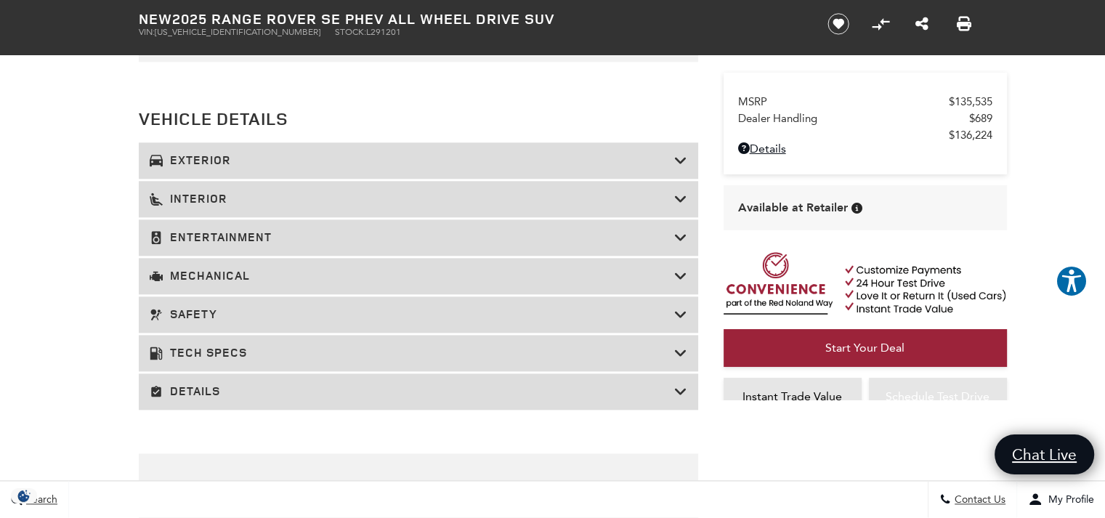
click at [674, 239] on icon at bounding box center [680, 237] width 13 height 15
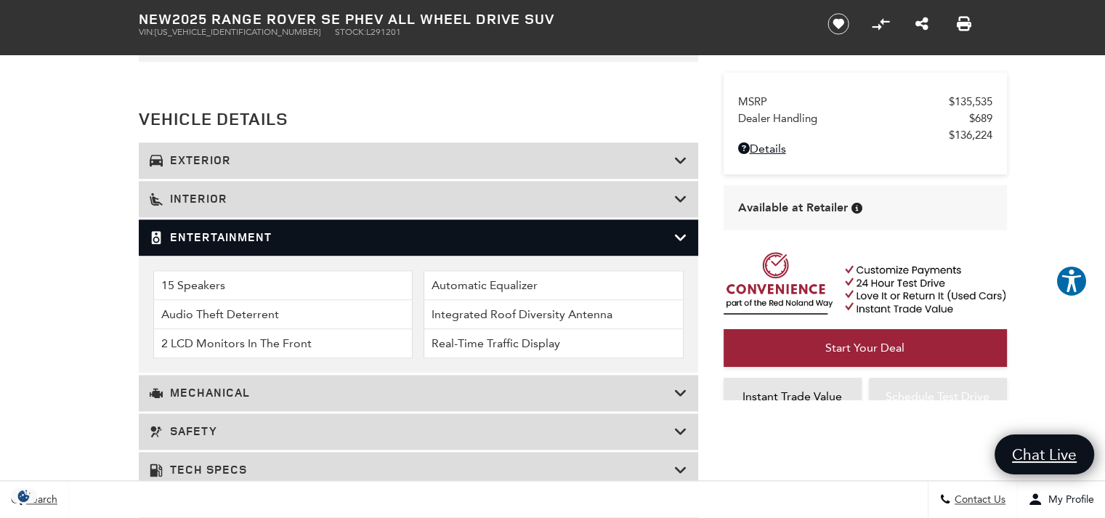
click at [674, 239] on icon at bounding box center [680, 237] width 13 height 15
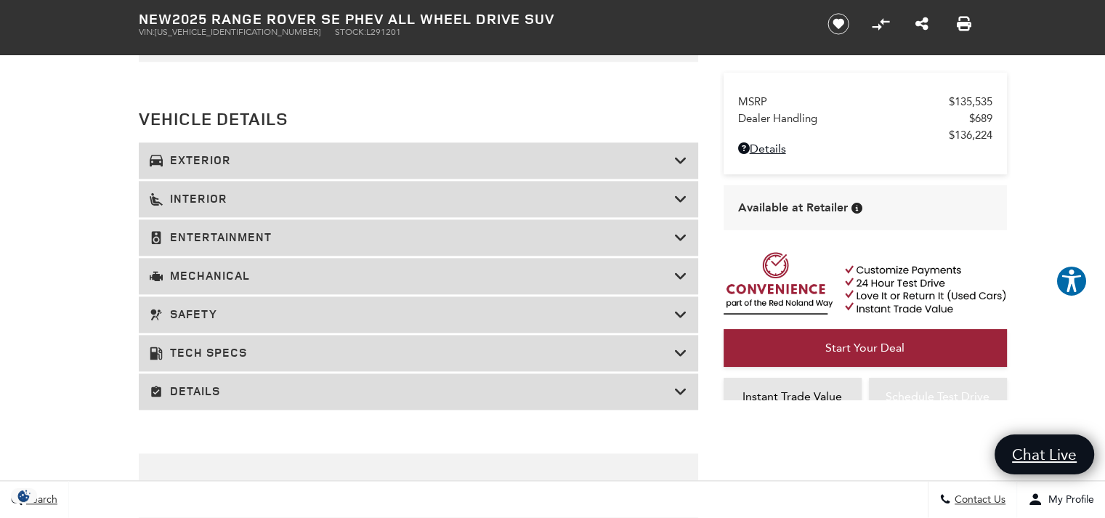
click at [671, 384] on div "Details" at bounding box center [418, 391] width 559 height 36
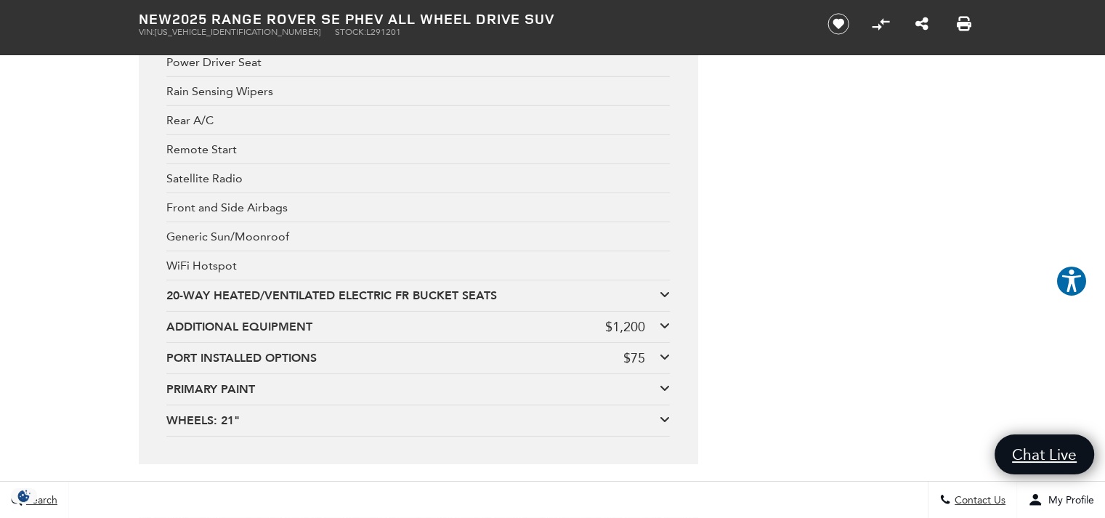
scroll to position [4457, 0]
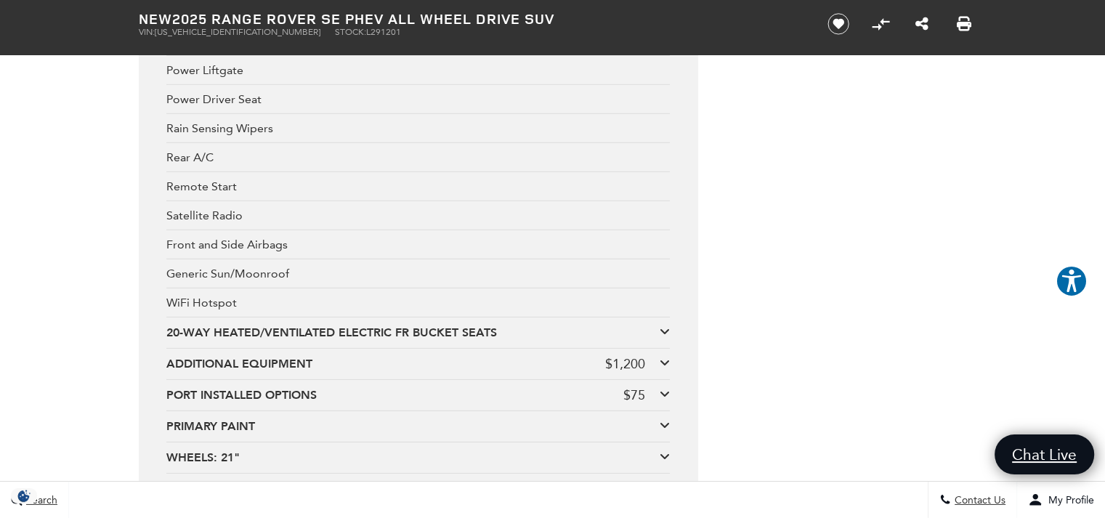
click at [657, 360] on div "ADDITIONAL EQUIPMENT $1,200" at bounding box center [418, 364] width 504 height 16
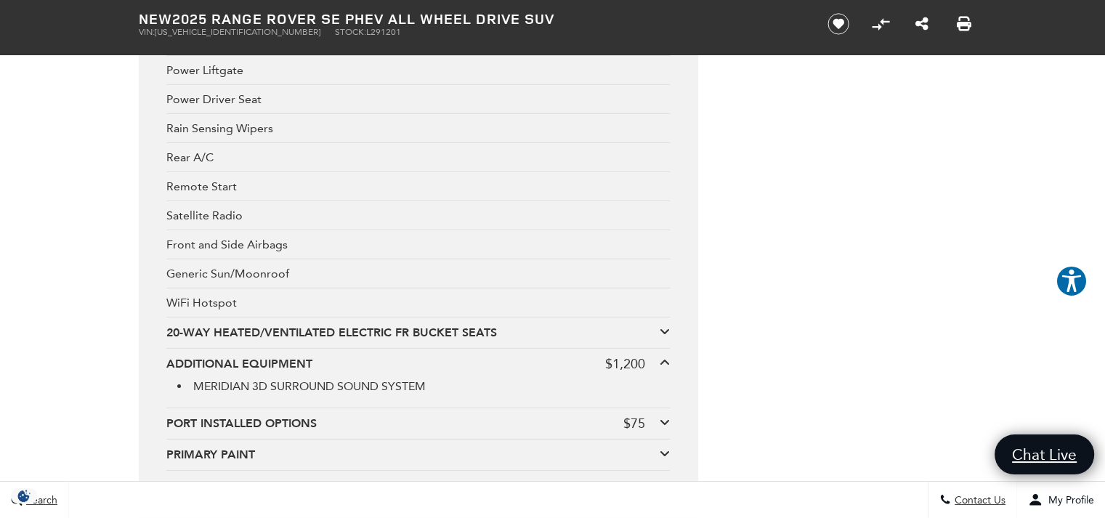
click at [646, 424] on div "PORT INSTALLED OPTIONS $75" at bounding box center [418, 424] width 504 height 16
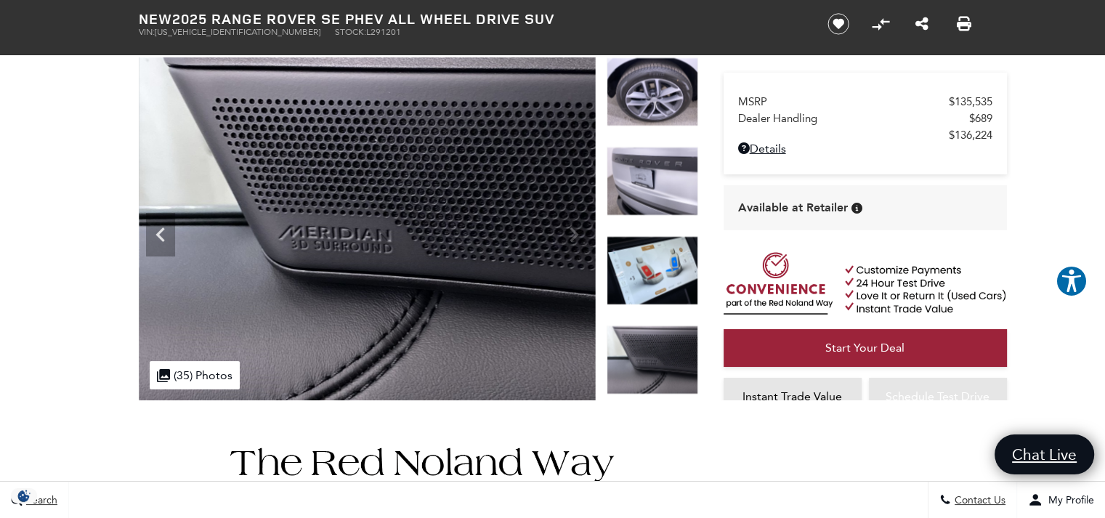
scroll to position [0, 0]
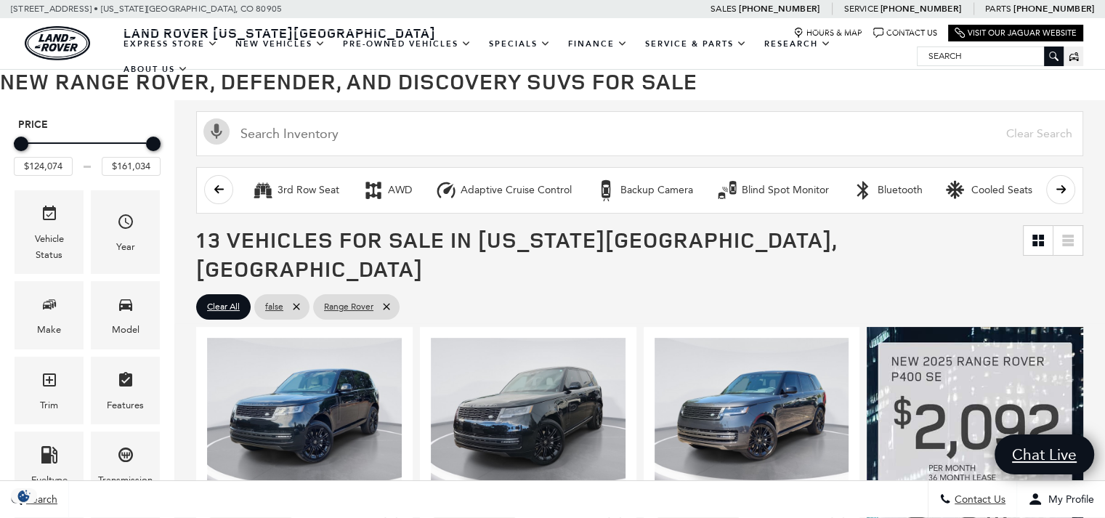
scroll to position [142, 0]
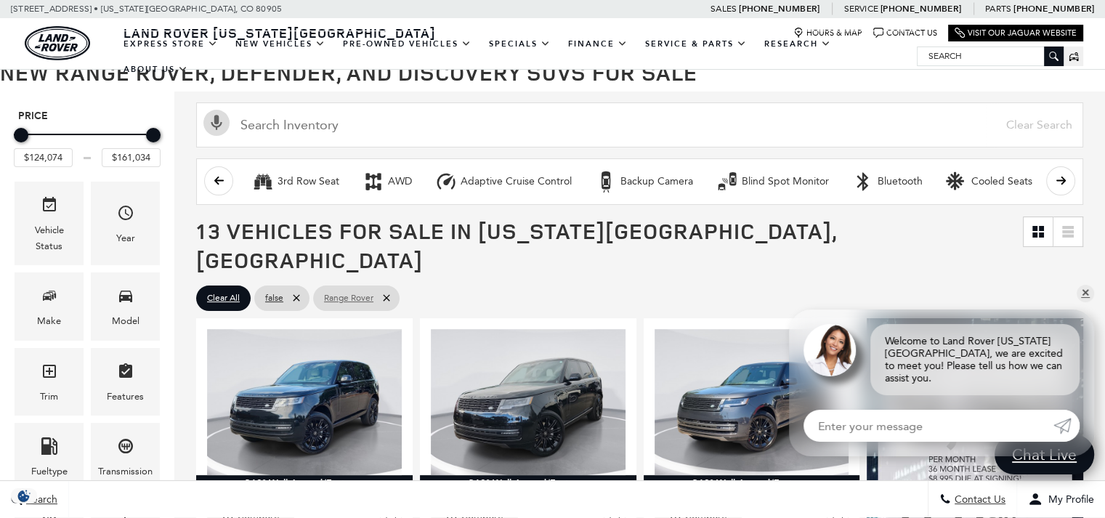
click at [389, 292] on icon at bounding box center [387, 298] width 12 height 12
type input "$54,900"
type input "$171,894"
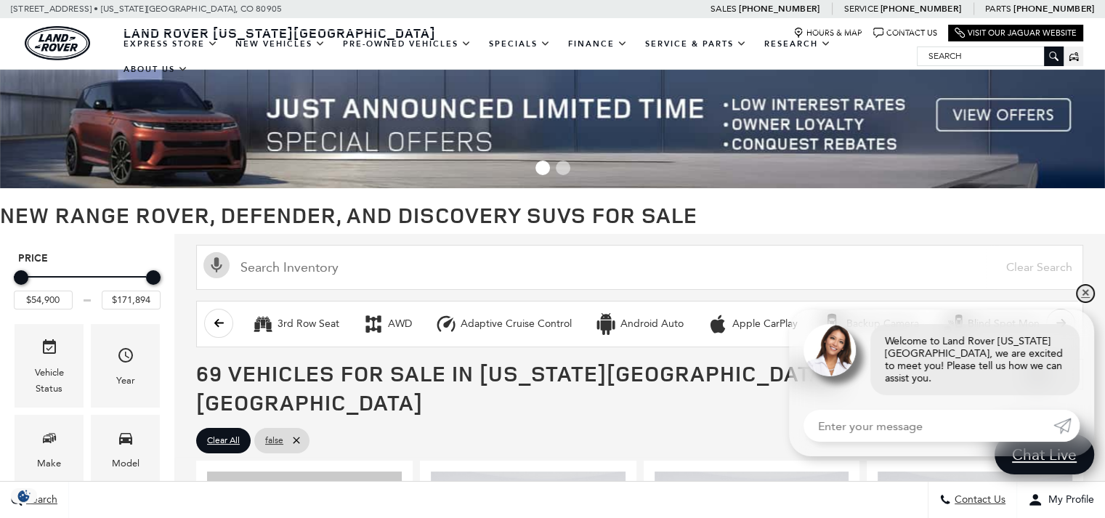
click at [1085, 302] on link "✕" at bounding box center [1085, 293] width 17 height 17
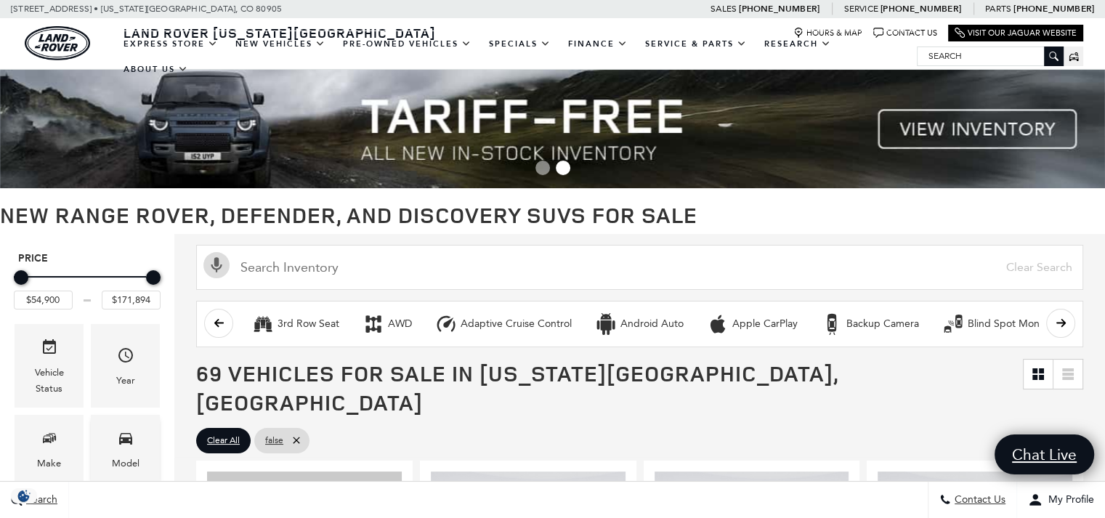
click at [119, 457] on div "Model" at bounding box center [126, 464] width 28 height 16
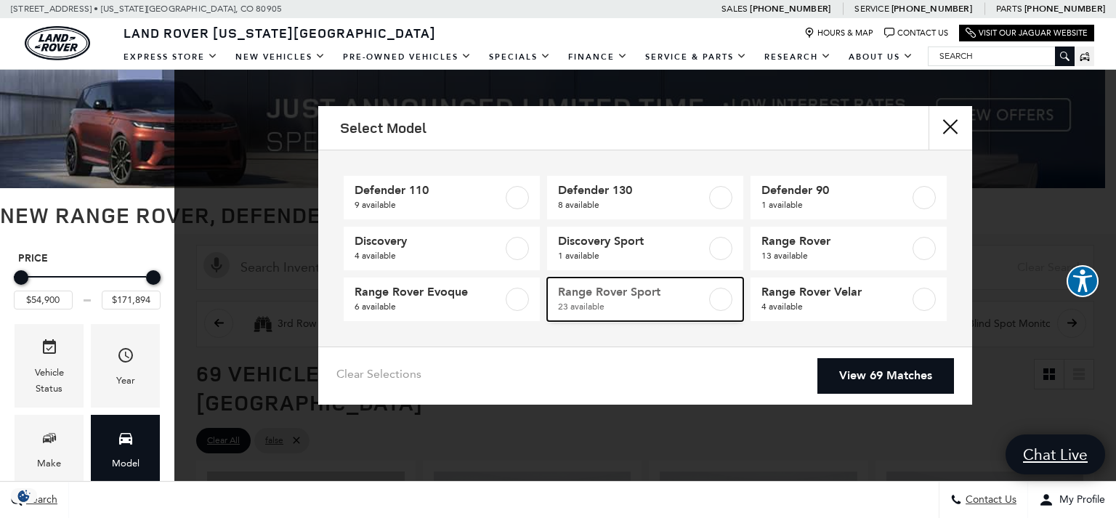
click at [721, 294] on label at bounding box center [720, 299] width 23 height 23
type input "$88,764"
type input "$127,179"
checkbox input "true"
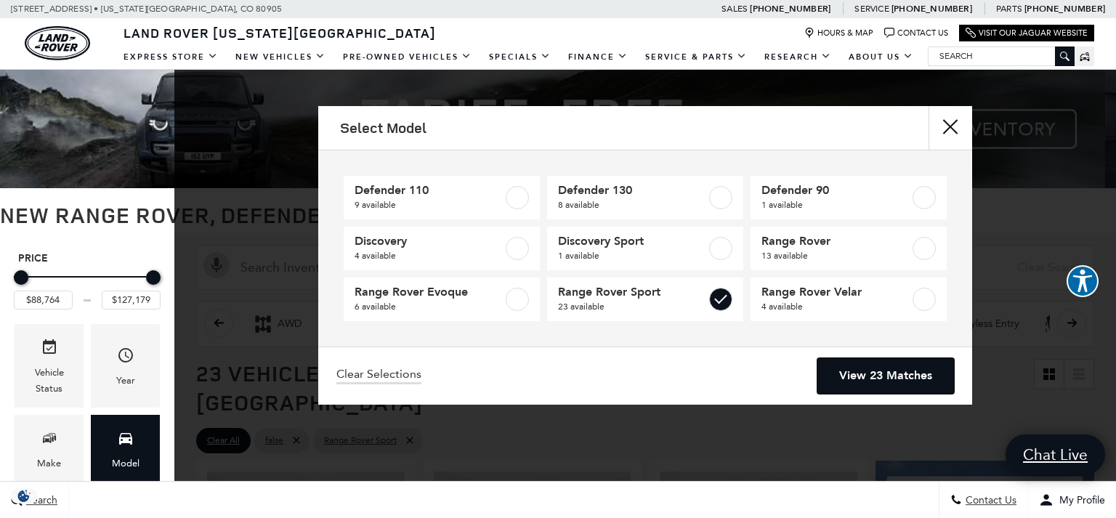
click at [892, 371] on link "View 23 Matches" at bounding box center [885, 376] width 137 height 36
